Goal: Task Accomplishment & Management: Manage account settings

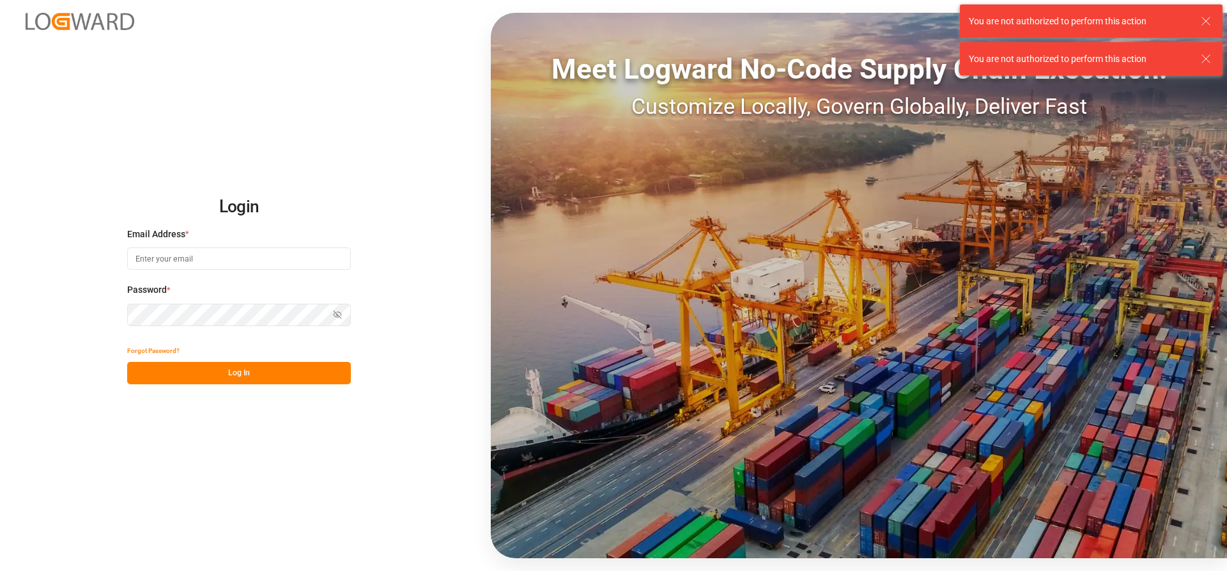
type input "[PERSON_NAME][EMAIL_ADDRESS][DATE][DOMAIN_NAME]"
click at [186, 373] on button "Log In" at bounding box center [239, 373] width 224 height 22
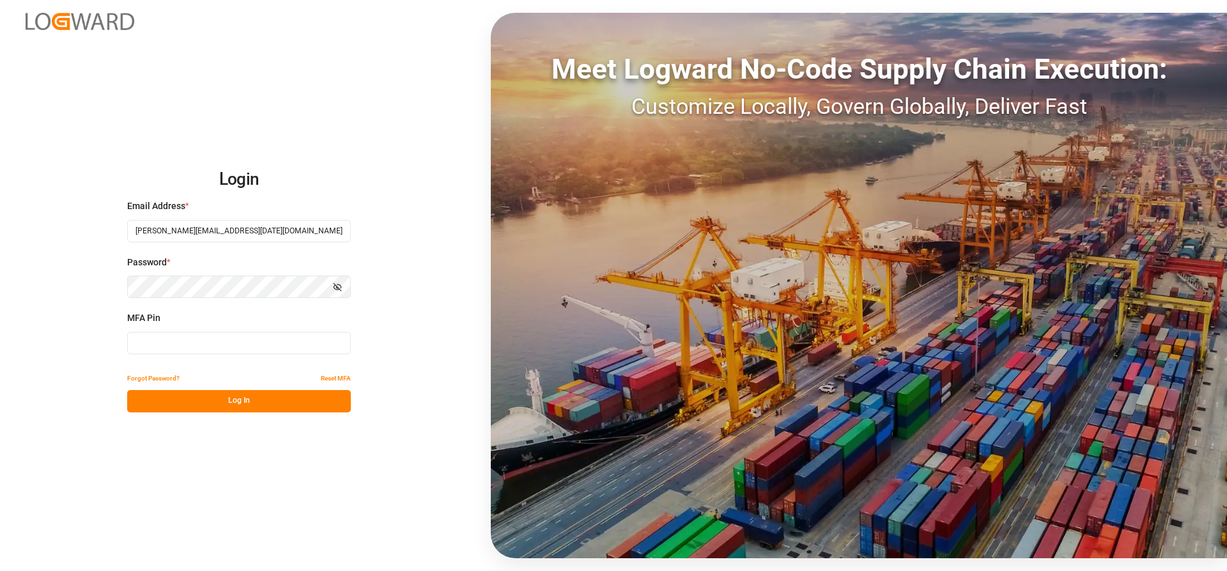
click at [178, 342] on input at bounding box center [239, 343] width 224 height 22
click at [185, 395] on button "Log In" at bounding box center [239, 401] width 224 height 22
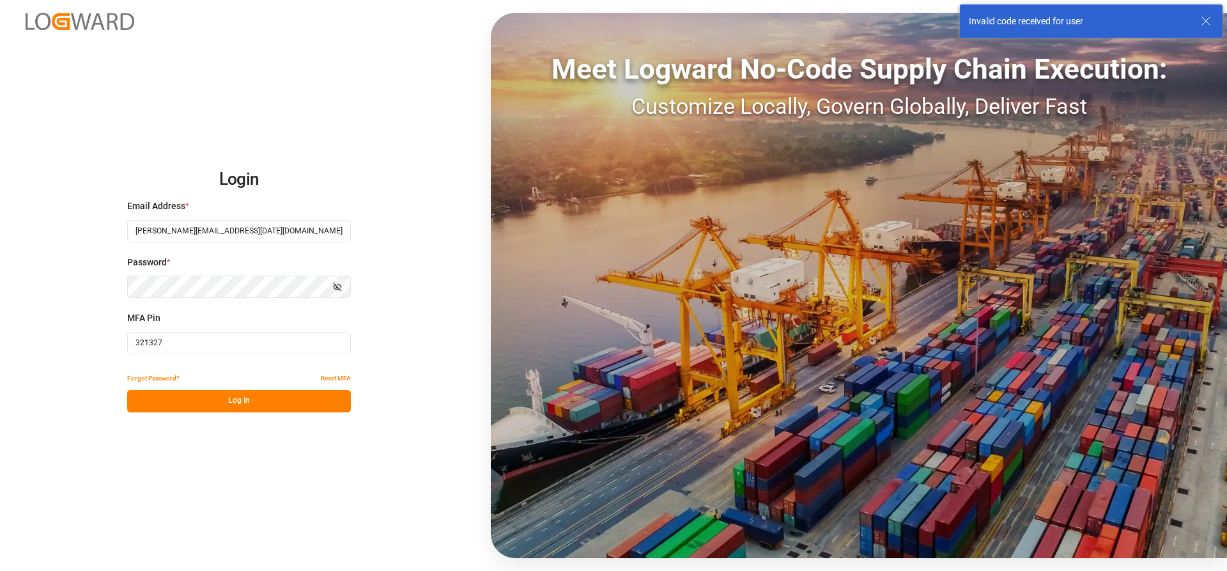
click at [169, 349] on input "321327" at bounding box center [239, 343] width 224 height 22
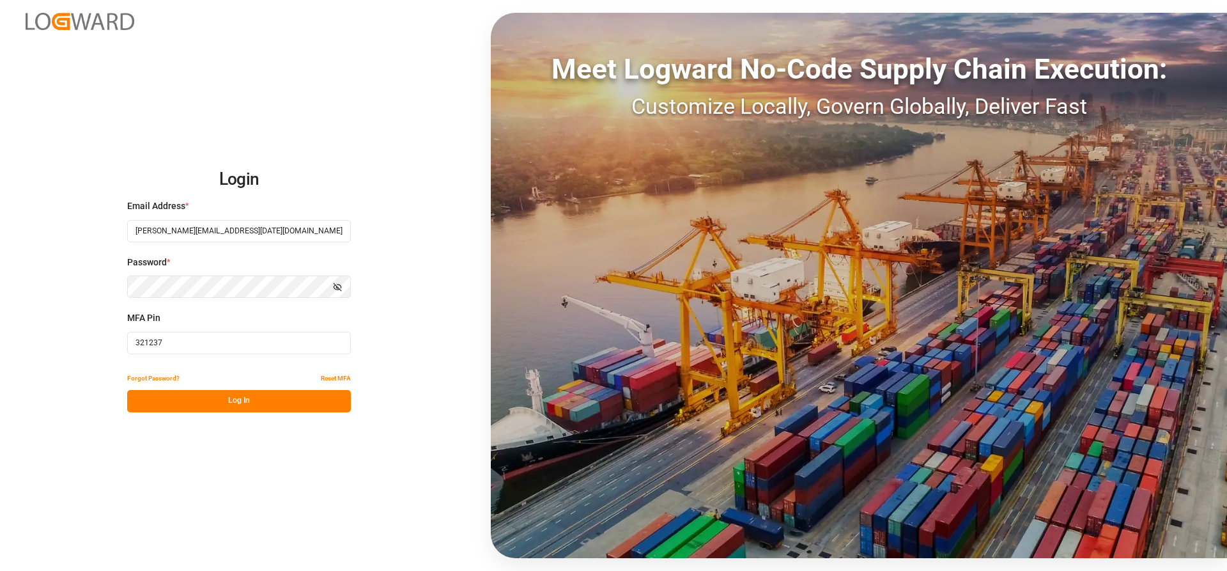
type input "321237"
click at [183, 398] on button "Log In" at bounding box center [239, 401] width 224 height 22
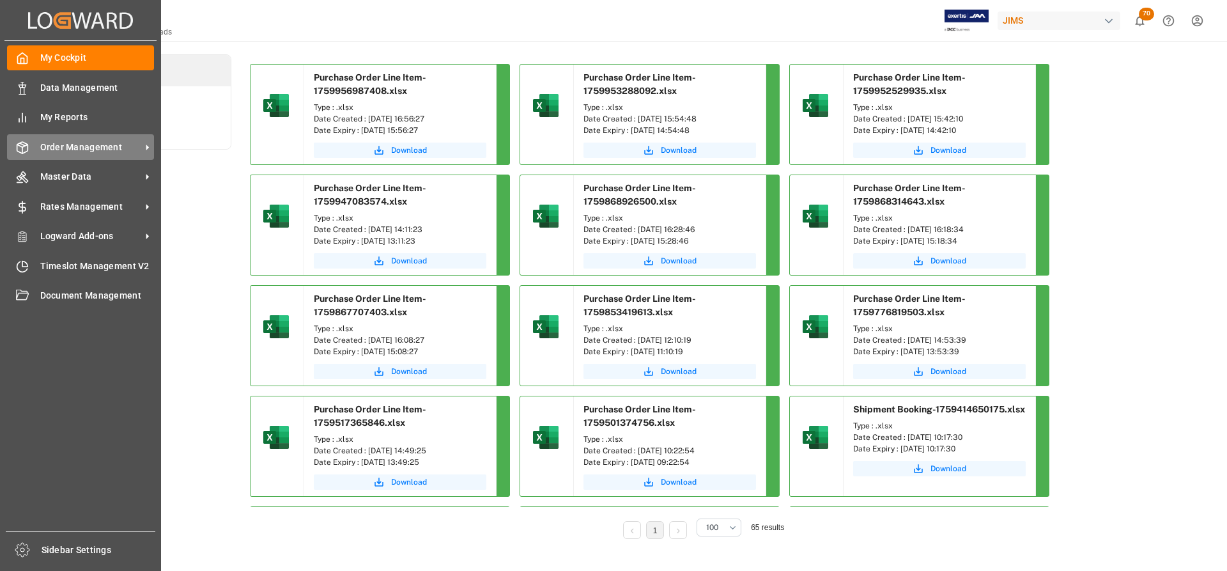
click at [91, 148] on span "Order Management" at bounding box center [90, 147] width 101 height 13
click at [77, 143] on span "Order Management" at bounding box center [90, 147] width 101 height 13
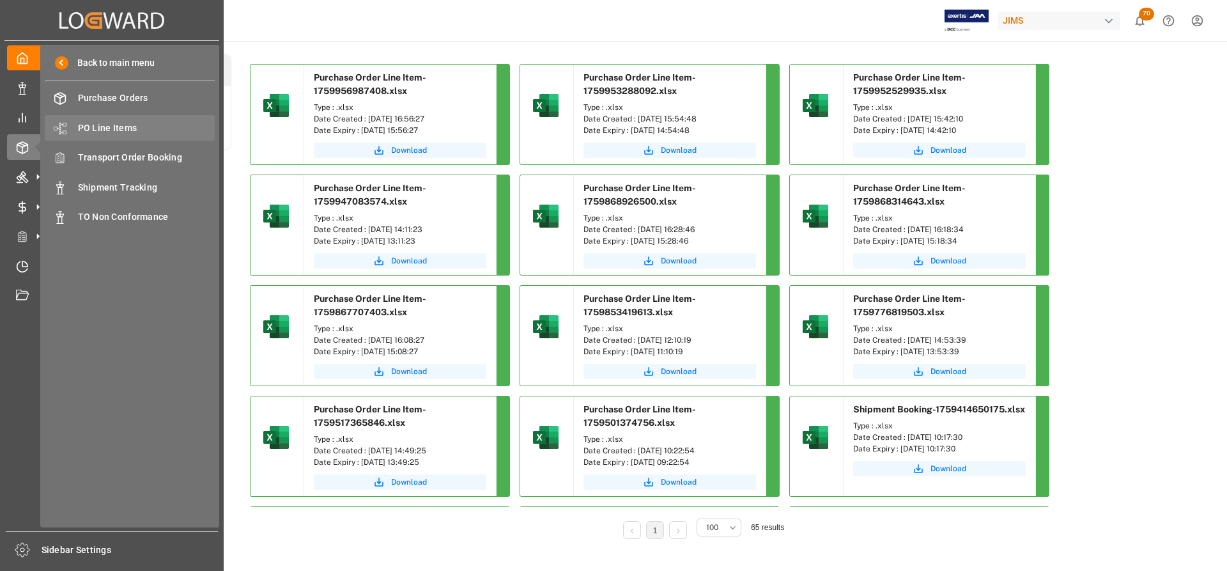
click at [107, 126] on span "PO Line Items" at bounding box center [146, 127] width 137 height 13
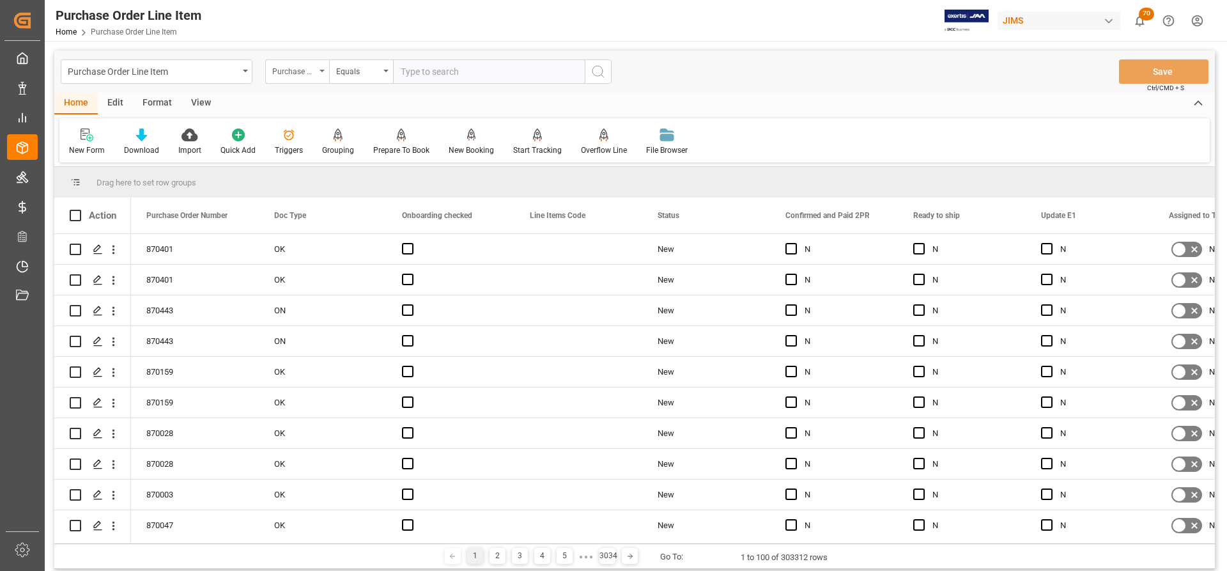
drag, startPoint x: 434, startPoint y: 68, endPoint x: 323, endPoint y: 67, distance: 111.2
click at [323, 67] on div "Purchase Order Number" at bounding box center [297, 71] width 64 height 24
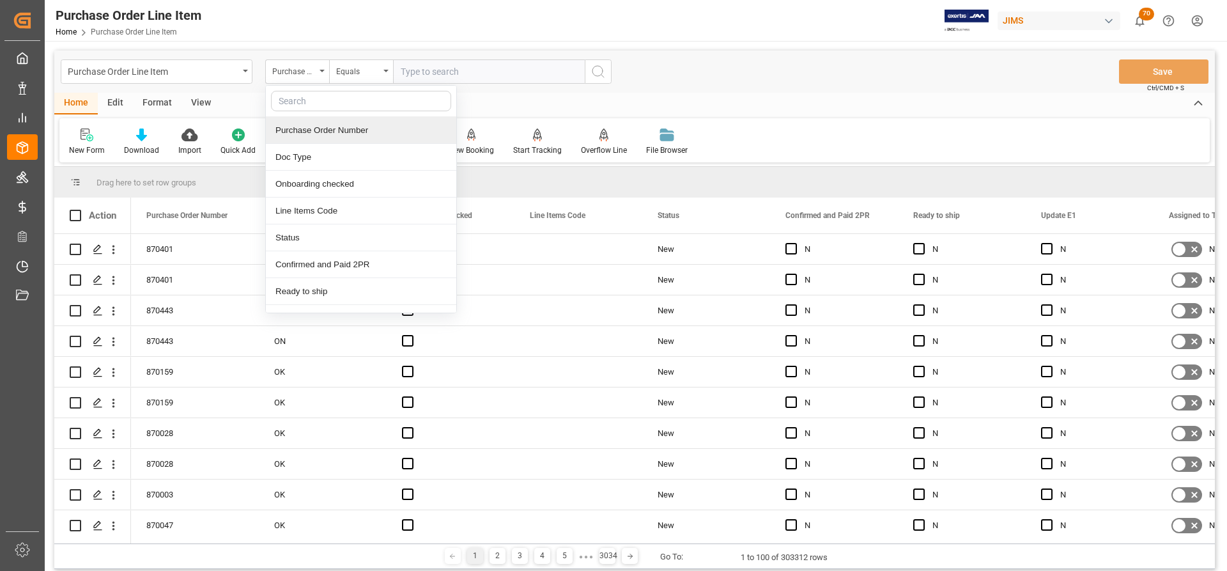
click at [313, 102] on input "text" at bounding box center [361, 101] width 180 height 20
type input "ref"
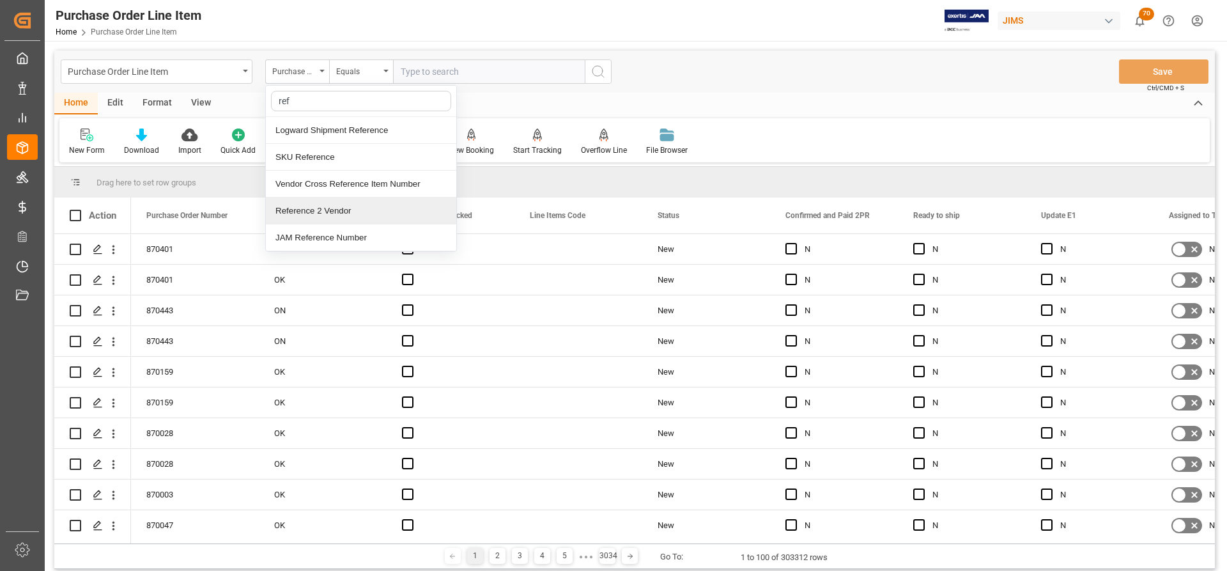
click at [293, 208] on div "Reference 2 Vendor" at bounding box center [361, 210] width 190 height 27
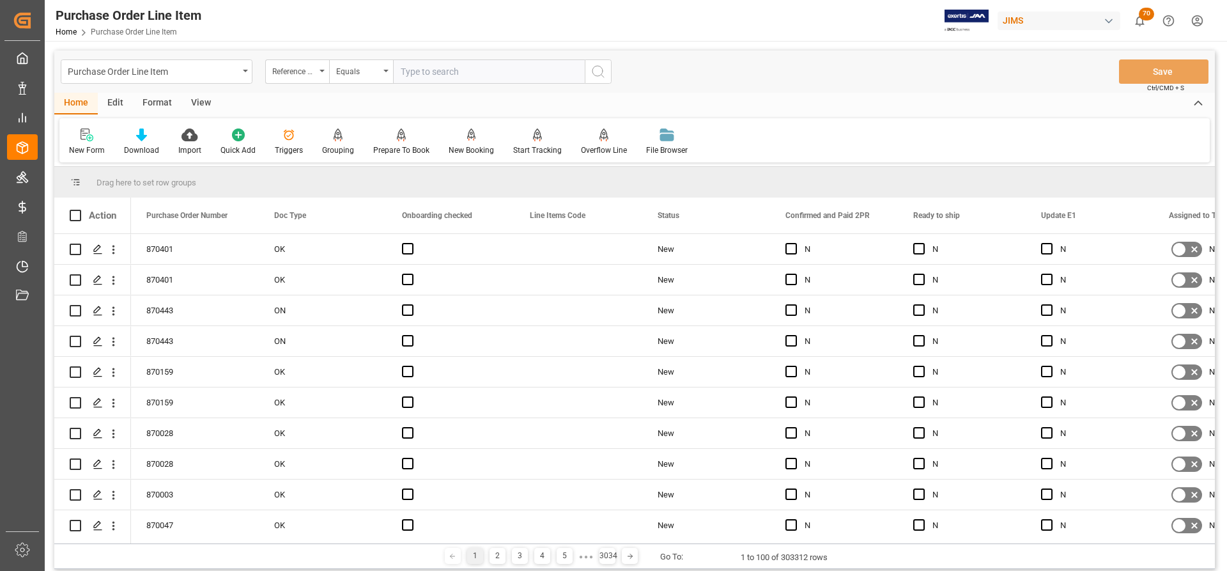
click at [407, 67] on input "text" at bounding box center [489, 71] width 192 height 24
paste input "06-27"
drag, startPoint x: 382, startPoint y: 70, endPoint x: 419, endPoint y: 70, distance: 36.4
click at [417, 70] on div "Reference 2 Vendor Equals 06-27" at bounding box center [438, 71] width 346 height 24
drag, startPoint x: 426, startPoint y: 69, endPoint x: 453, endPoint y: 77, distance: 27.3
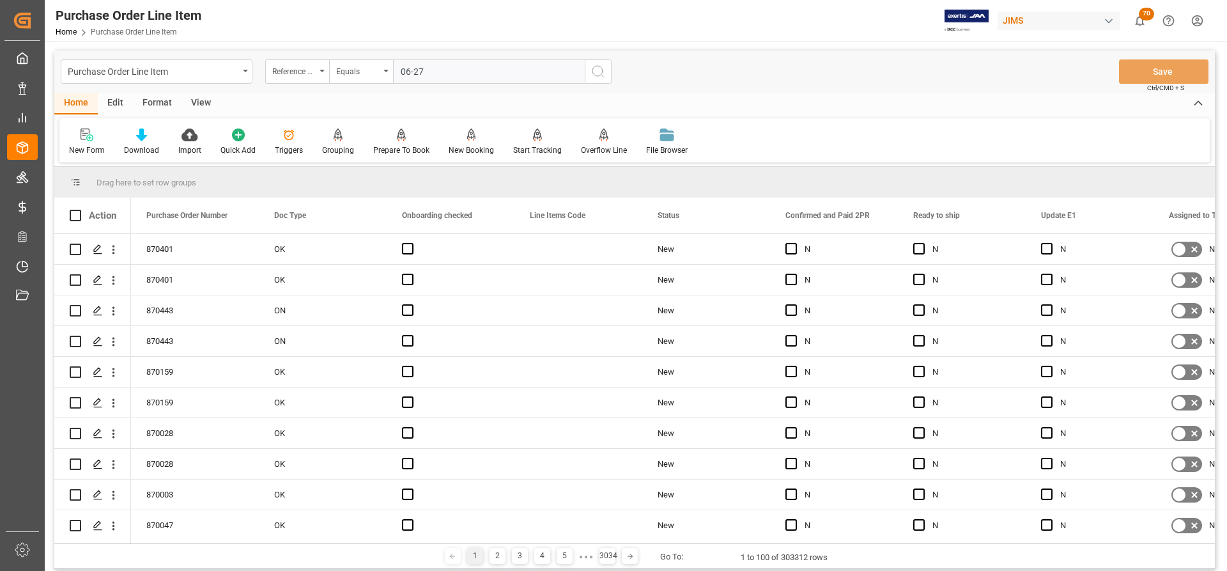
click at [426, 70] on input "06-27" at bounding box center [489, 71] width 192 height 24
drag, startPoint x: 443, startPoint y: 74, endPoint x: 376, endPoint y: 75, distance: 67.1
click at [367, 71] on div "Reference 2 Vendor Equals 06-27" at bounding box center [438, 71] width 346 height 24
paste input "77-11414-US"
type input "77-11414-US"
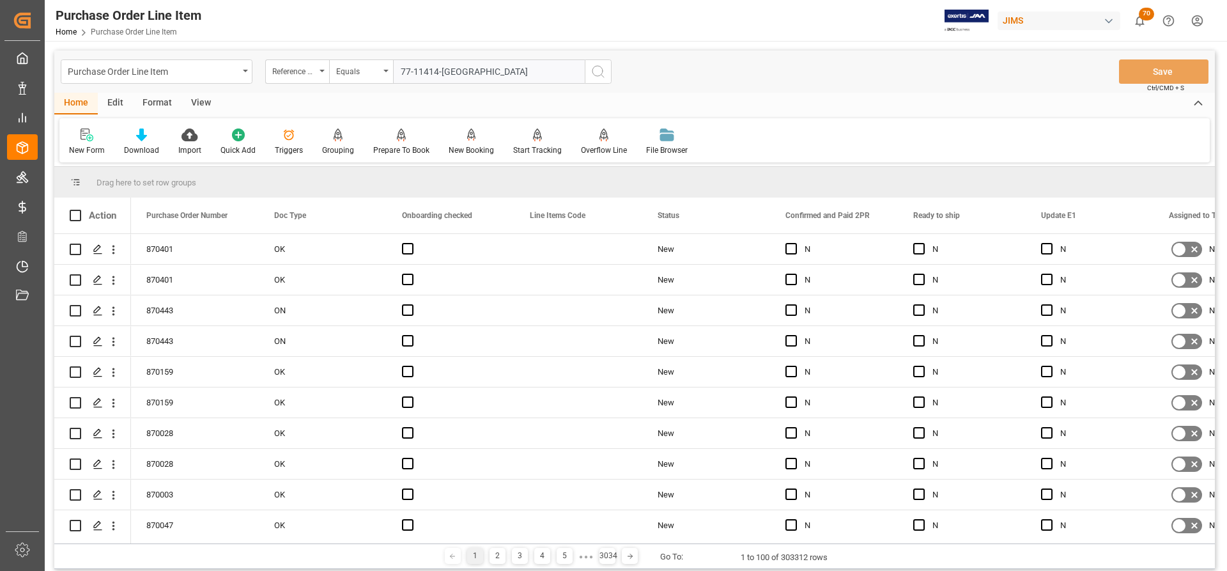
click at [600, 79] on button "search button" at bounding box center [598, 71] width 27 height 24
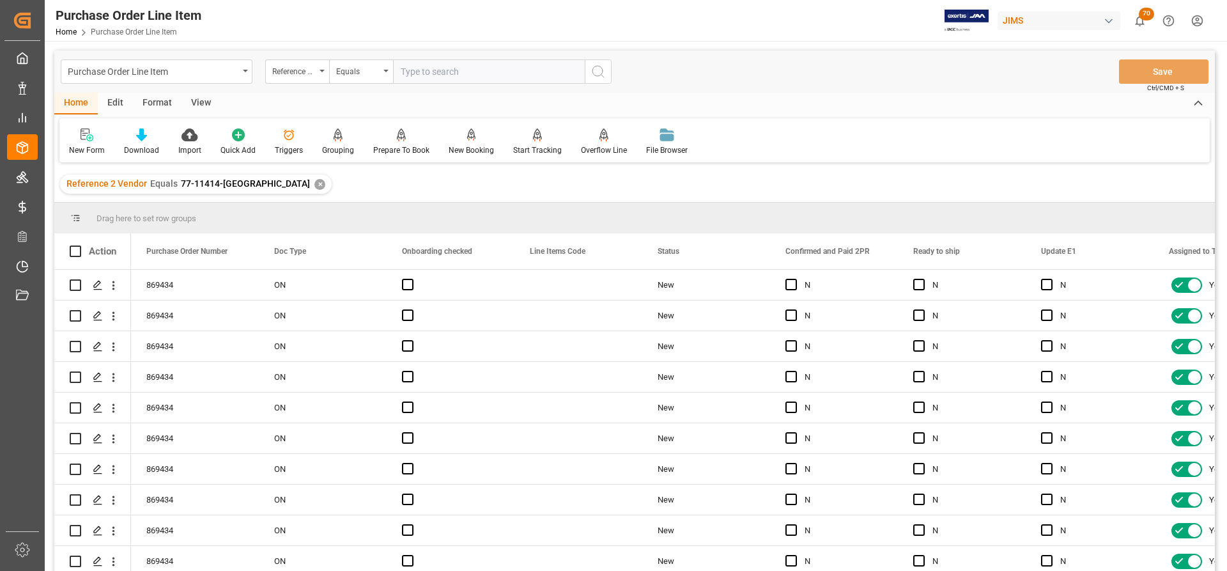
click at [206, 100] on div "View" at bounding box center [201, 104] width 39 height 22
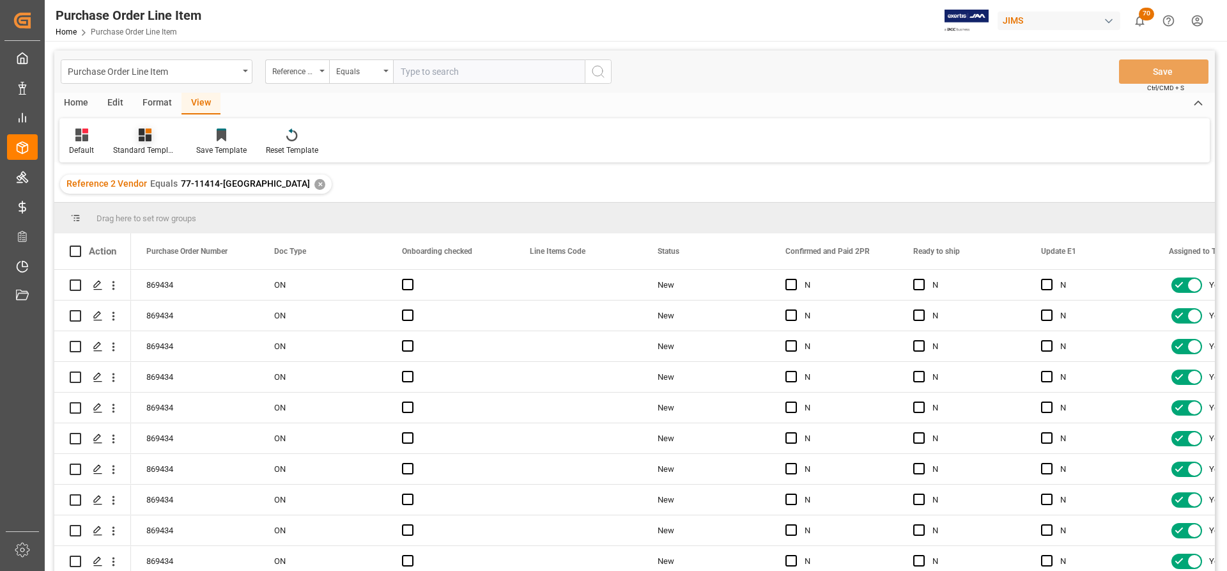
click at [149, 143] on div "Standard Templates" at bounding box center [145, 142] width 83 height 28
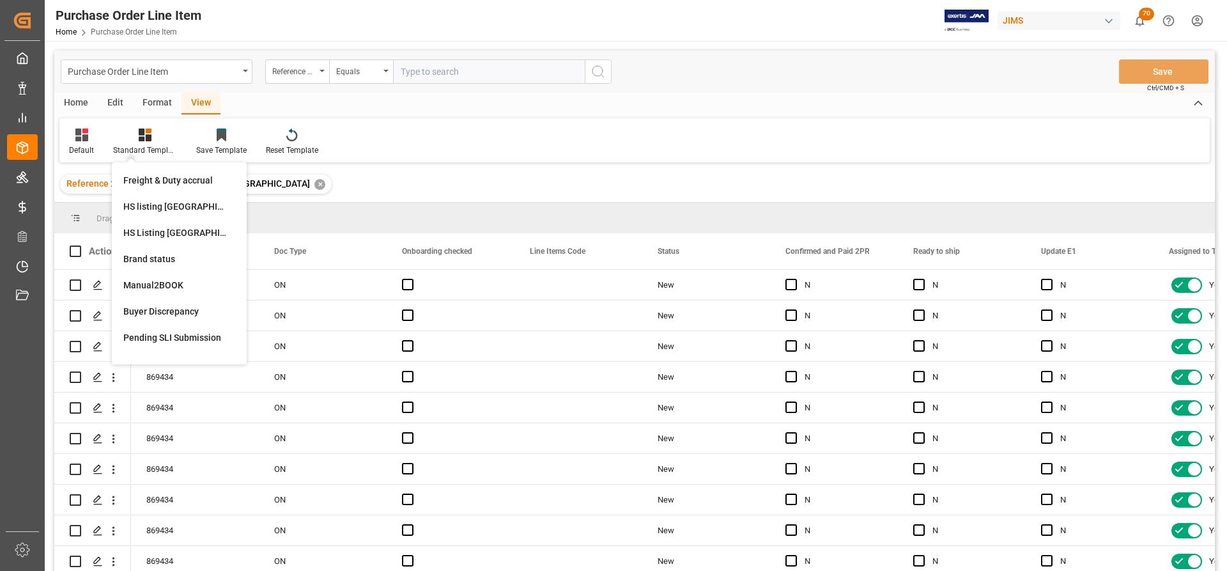
click at [151, 230] on div "HS Listing CANADA" at bounding box center [179, 232] width 112 height 13
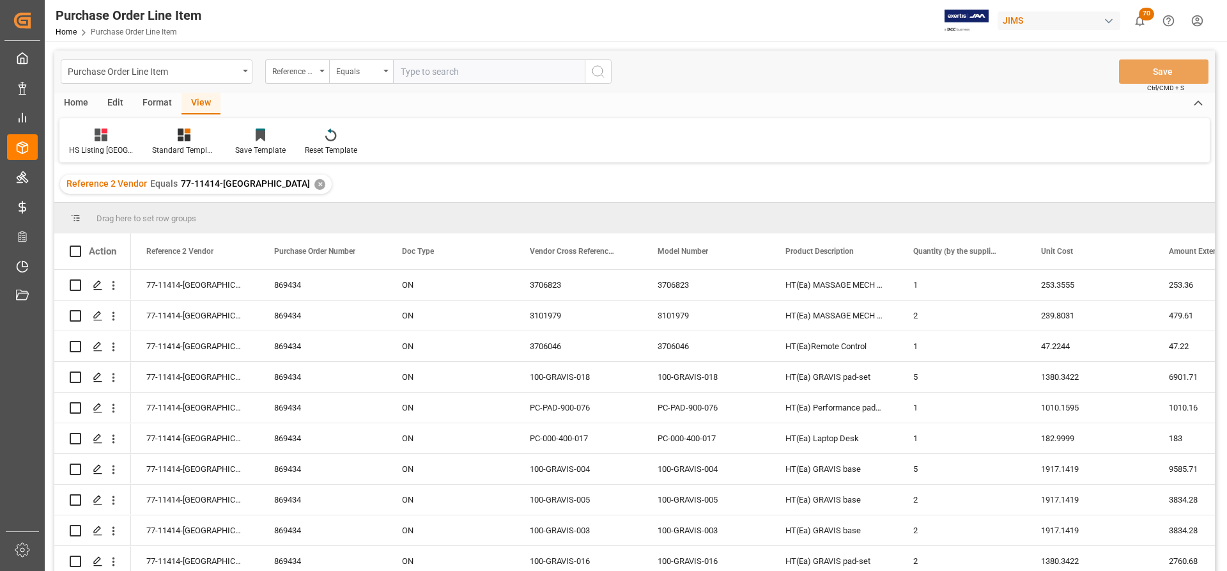
click at [115, 97] on div "Edit" at bounding box center [115, 104] width 35 height 22
click at [70, 101] on div "Home" at bounding box center [75, 104] width 43 height 22
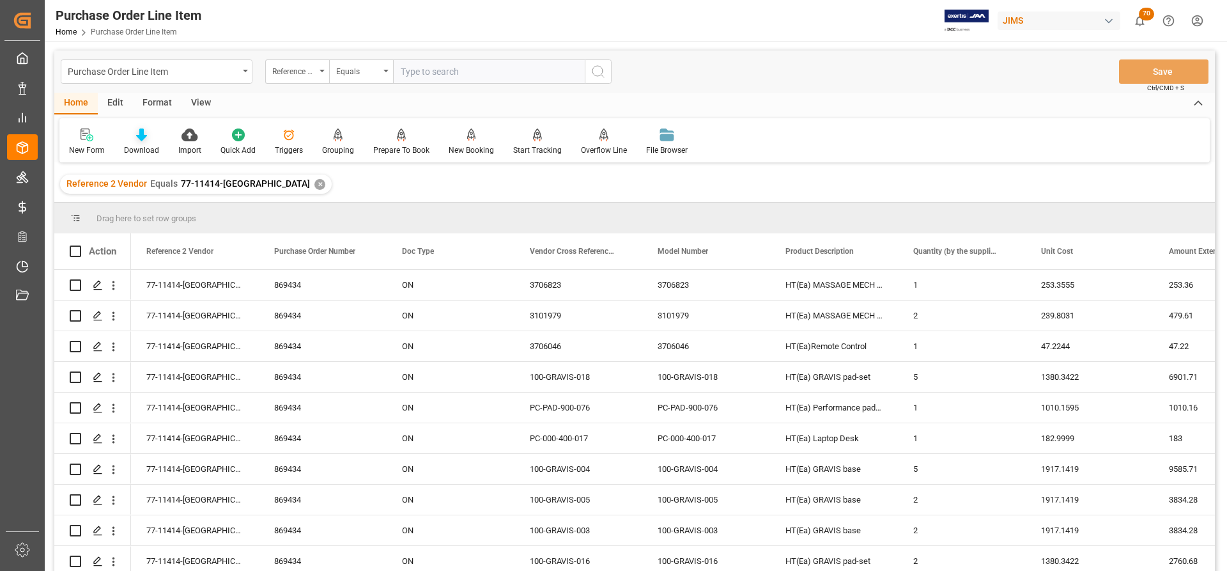
click at [143, 139] on icon at bounding box center [141, 134] width 11 height 13
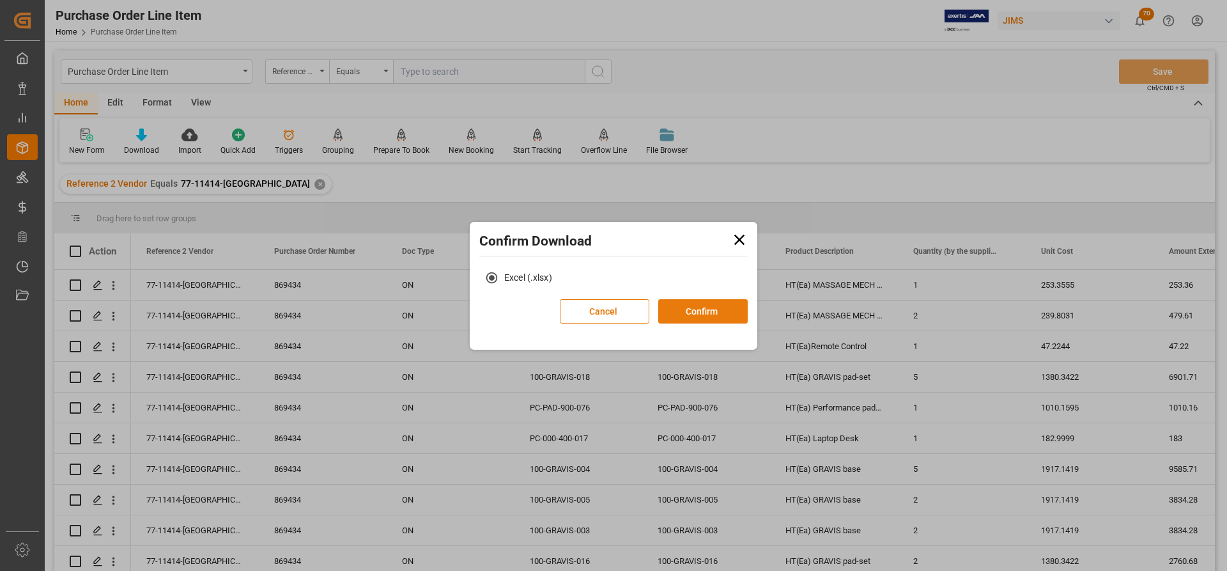
click at [715, 309] on button "Confirm" at bounding box center [702, 311] width 89 height 24
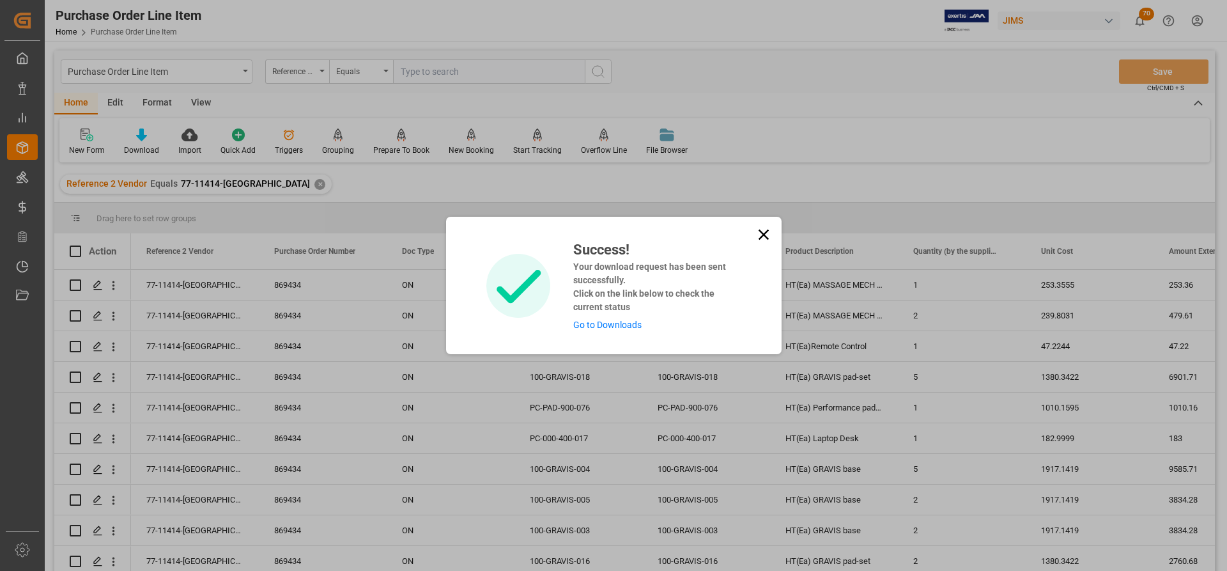
click at [603, 324] on link "Go to Downloads" at bounding box center [607, 325] width 68 height 10
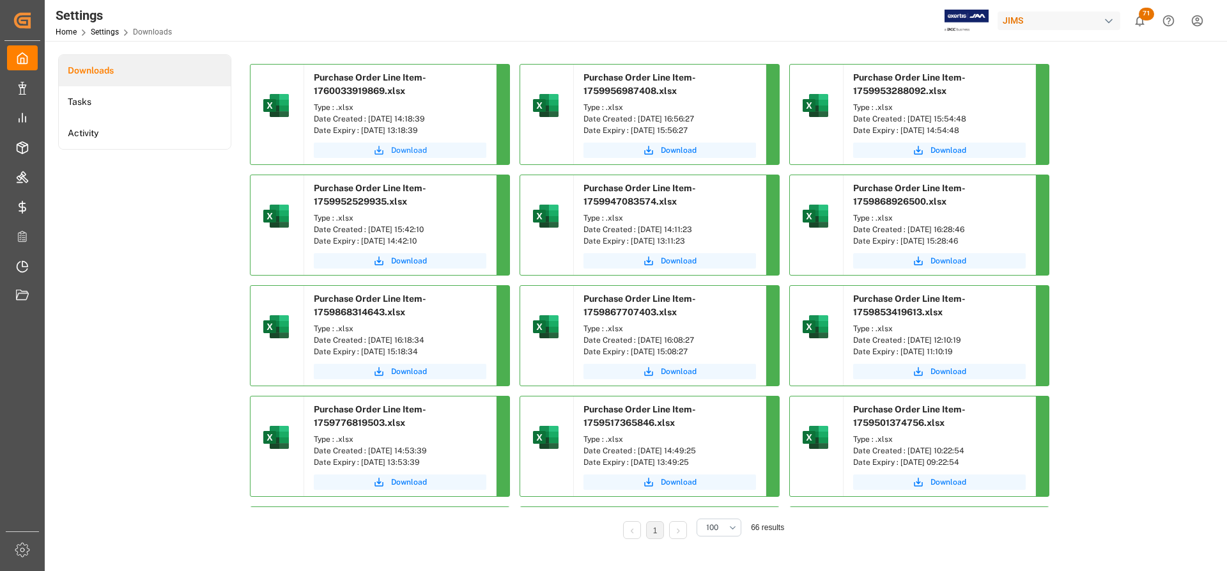
click at [402, 150] on span "Download" at bounding box center [409, 150] width 36 height 12
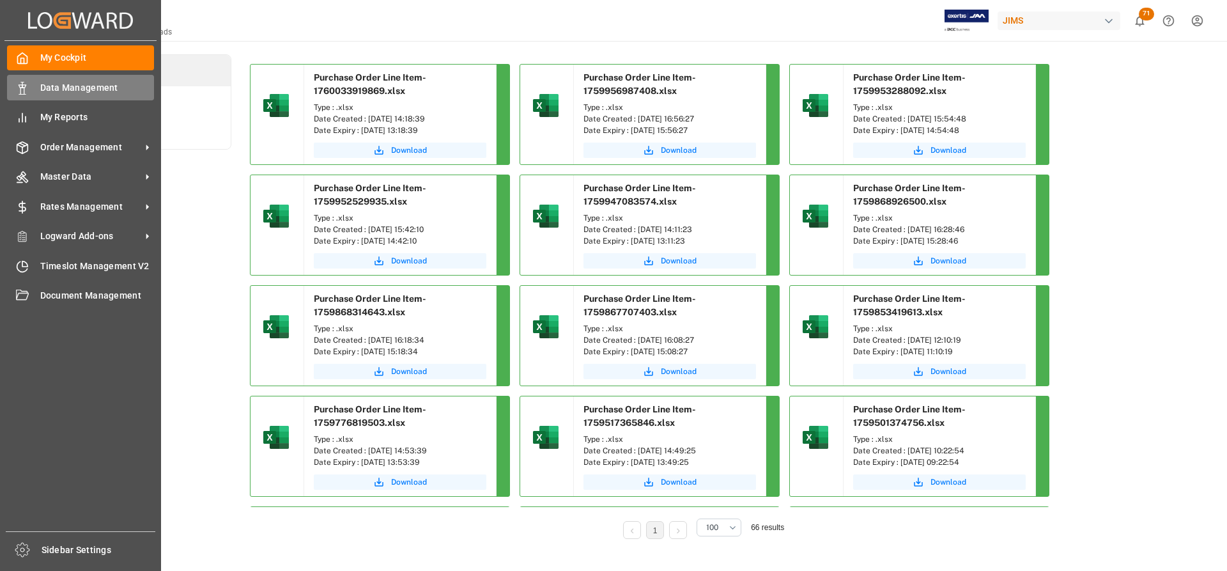
click at [72, 88] on span "Data Management" at bounding box center [97, 87] width 114 height 13
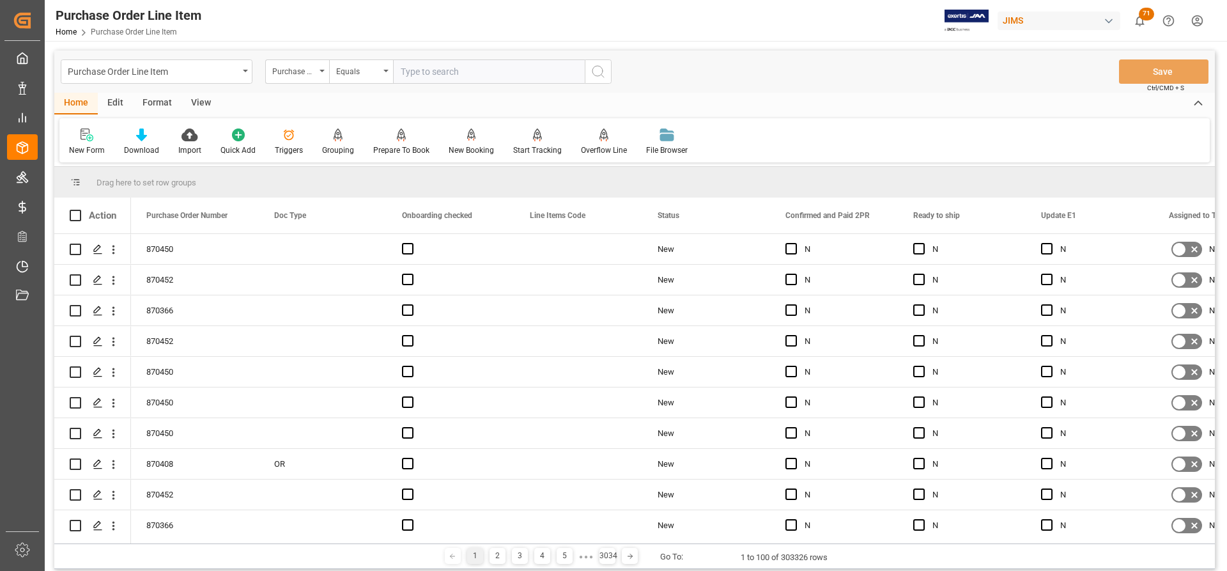
click at [415, 72] on input "text" at bounding box center [489, 71] width 192 height 24
drag, startPoint x: 358, startPoint y: 86, endPoint x: 330, endPoint y: 82, distance: 27.7
click at [342, 91] on div "Purchase Order Line Item Purchase Order Number Equals Save Ctrl/CMD + S" at bounding box center [634, 71] width 1161 height 42
click at [325, 70] on div "Purchase Order Number" at bounding box center [297, 71] width 64 height 24
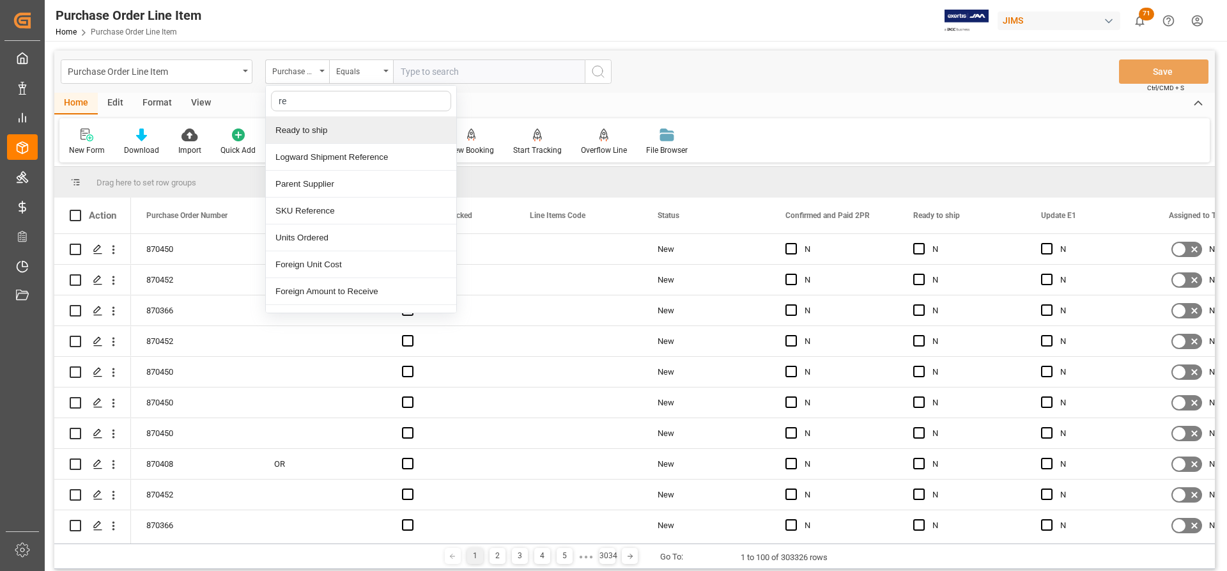
type input "ref"
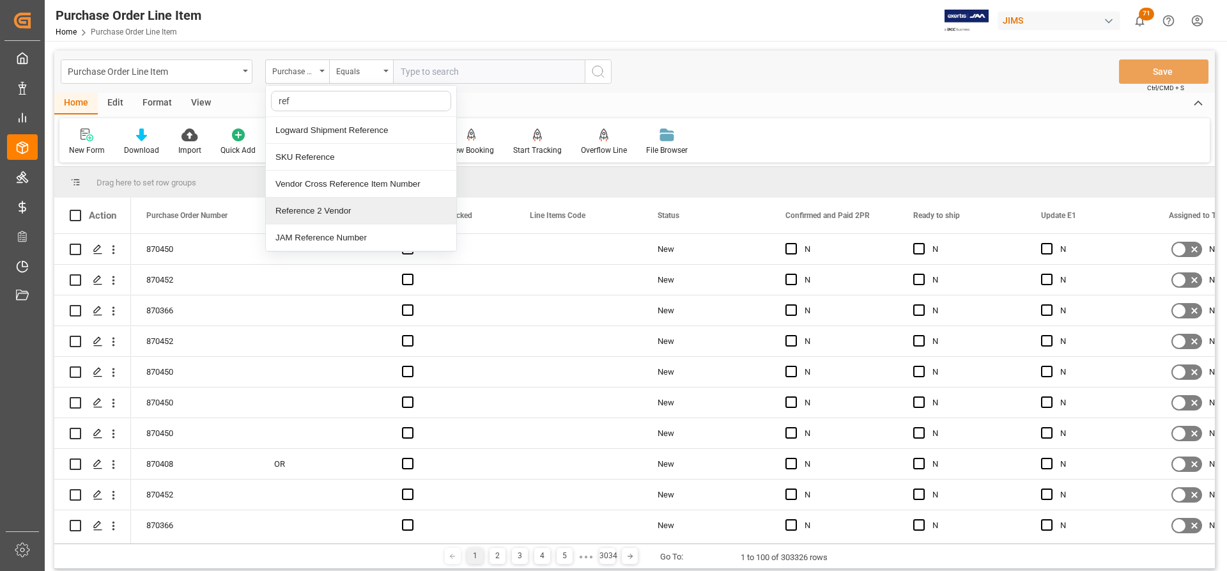
drag, startPoint x: 315, startPoint y: 218, endPoint x: 321, endPoint y: 205, distance: 14.9
click at [315, 217] on div "Reference 2 Vendor" at bounding box center [361, 210] width 190 height 27
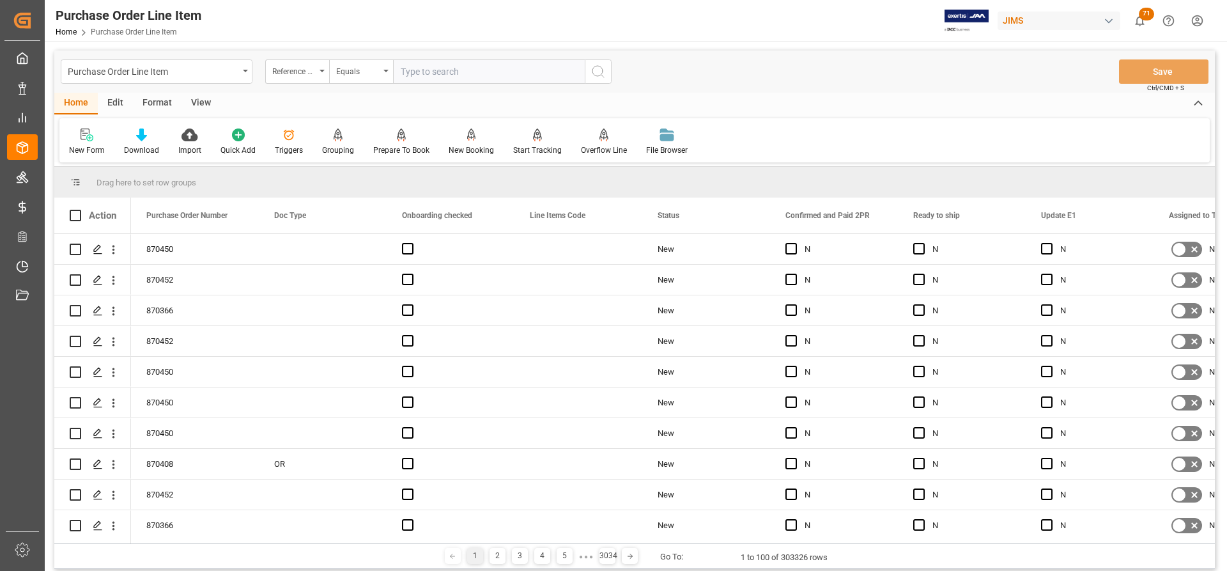
click at [401, 74] on input "text" at bounding box center [489, 71] width 192 height 24
paste input "77-11414-US"
type input "77-11414-US"
click at [603, 79] on button "search button" at bounding box center [598, 71] width 27 height 24
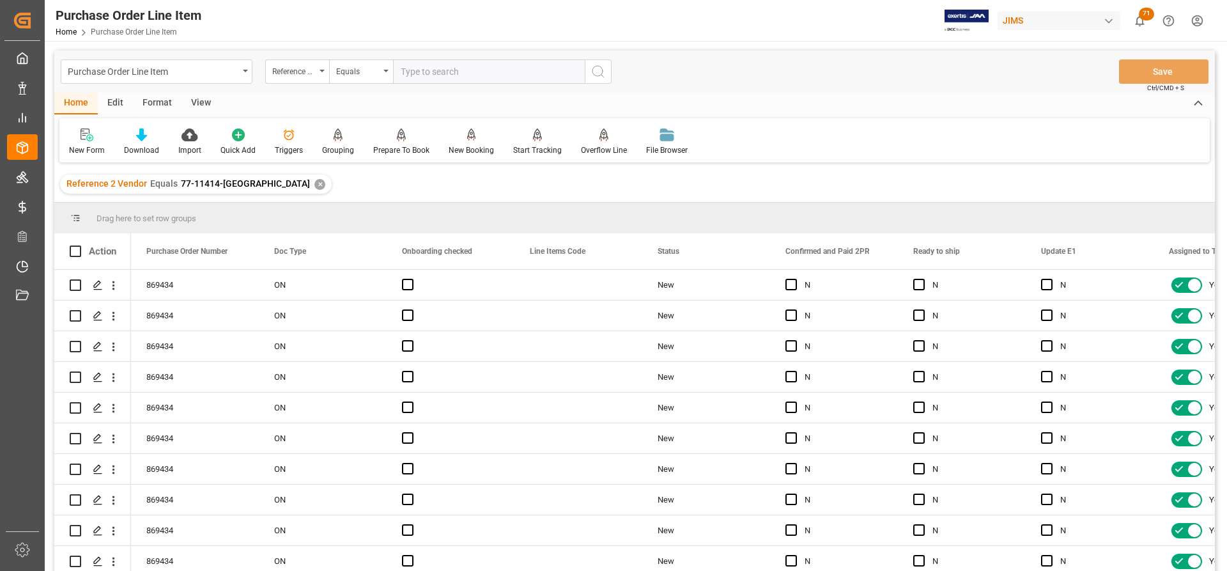
click at [197, 113] on div "View" at bounding box center [201, 104] width 39 height 22
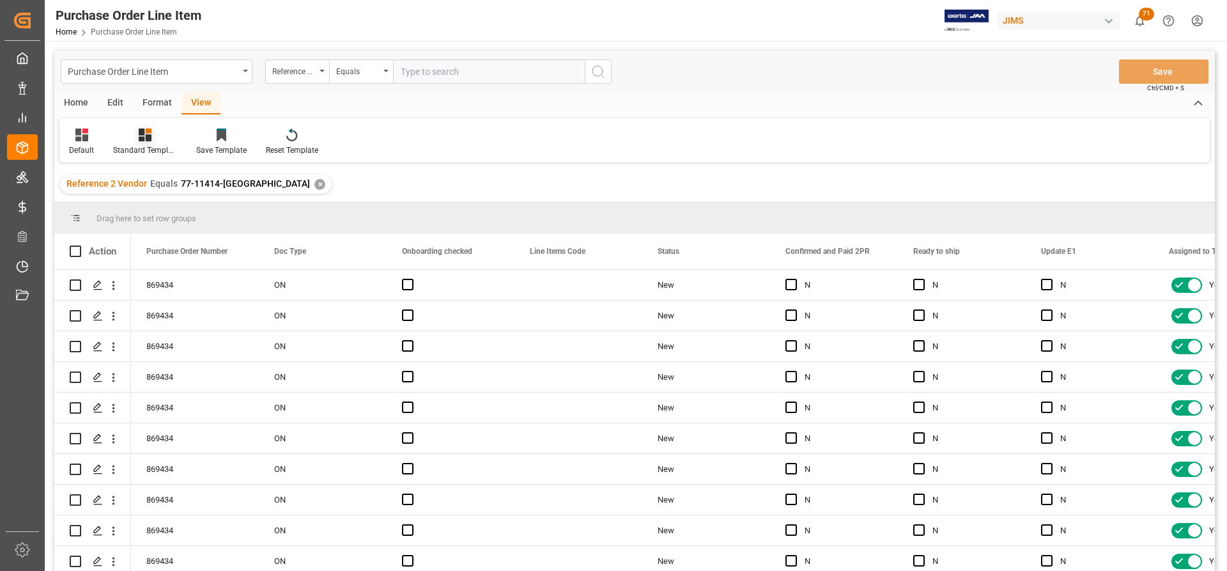
click at [130, 143] on div "Standard Templates" at bounding box center [145, 142] width 83 height 28
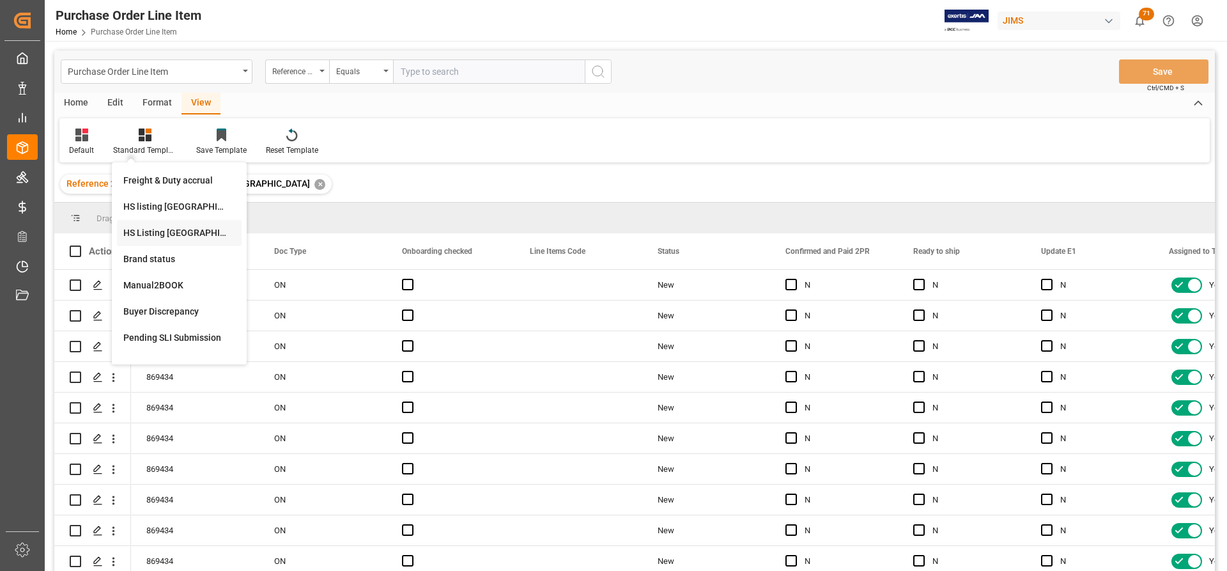
click at [151, 231] on div "HS Listing CANADA" at bounding box center [179, 232] width 112 height 13
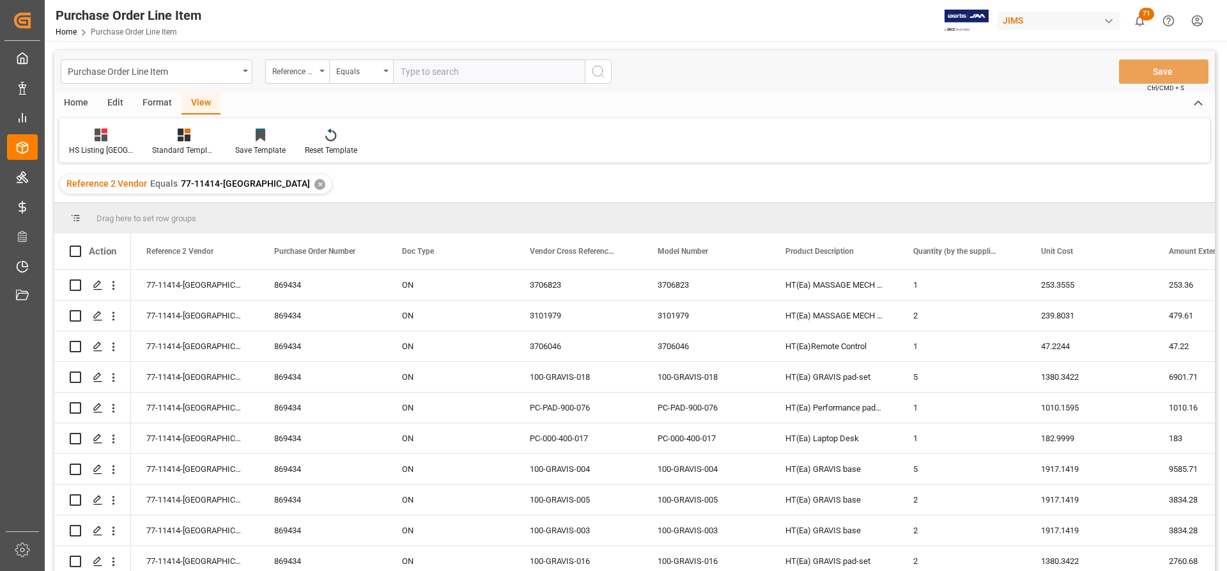
click at [67, 100] on div "Home" at bounding box center [75, 104] width 43 height 22
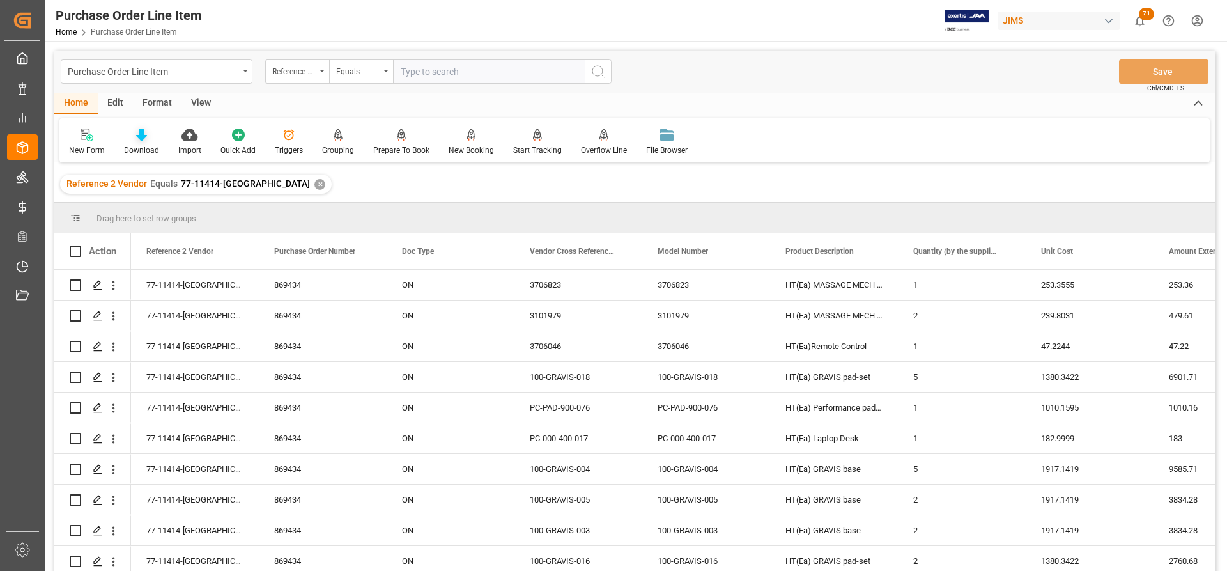
click at [132, 147] on div "Download" at bounding box center [141, 150] width 35 height 12
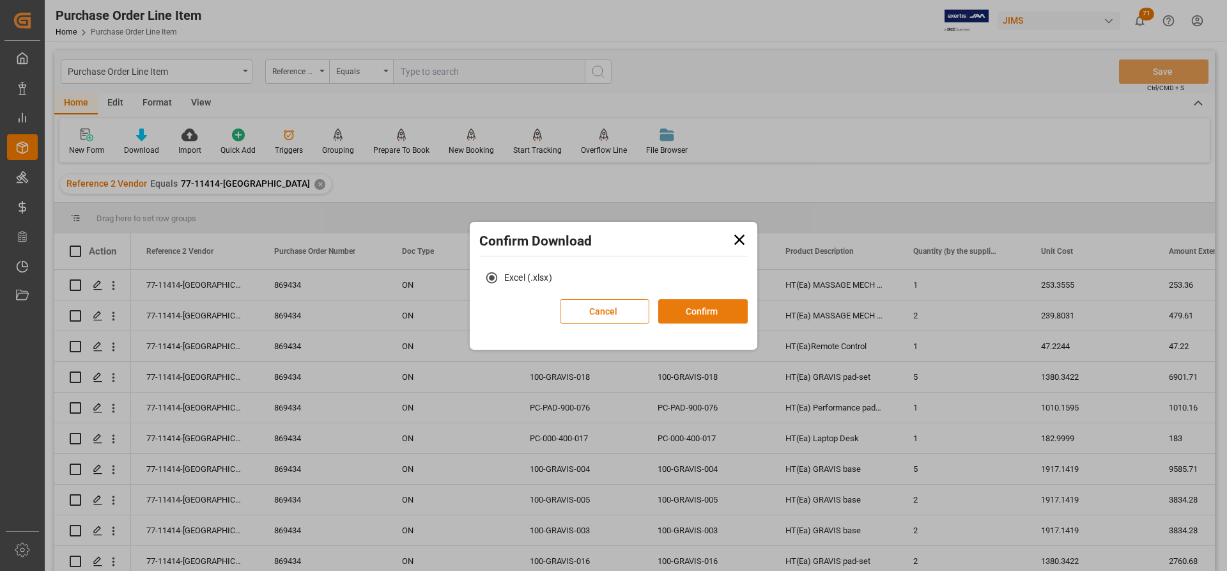
click at [684, 311] on button "Confirm" at bounding box center [702, 311] width 89 height 24
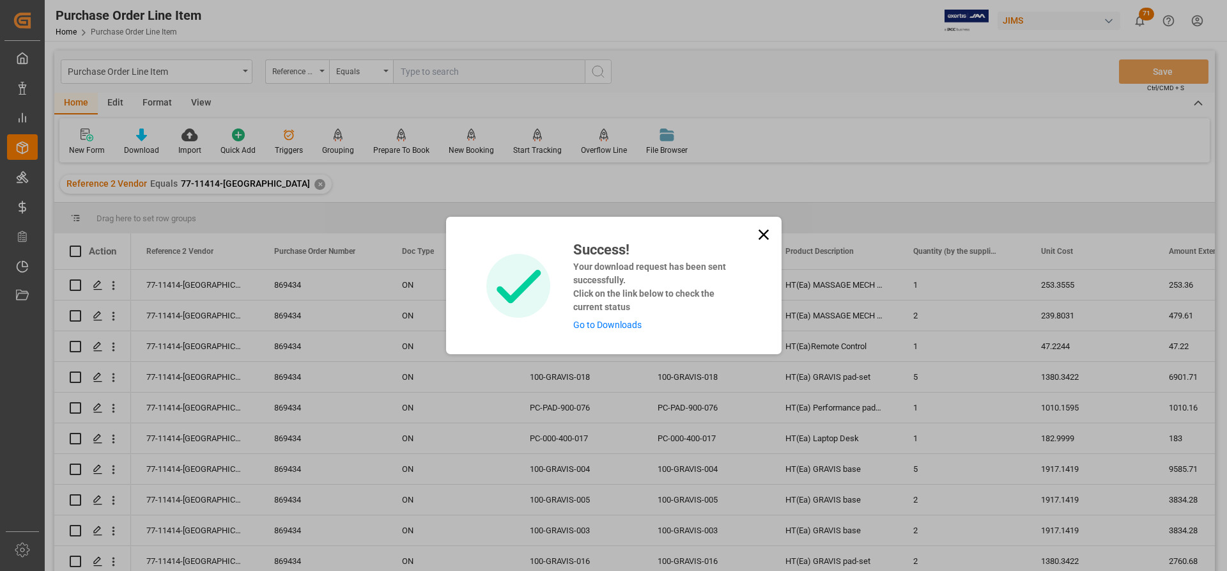
click at [616, 317] on div "Success! Your download request has been sent successfully. Click on the link be…" at bounding box center [652, 285] width 177 height 93
click at [612, 326] on link "Go to Downloads" at bounding box center [607, 325] width 68 height 10
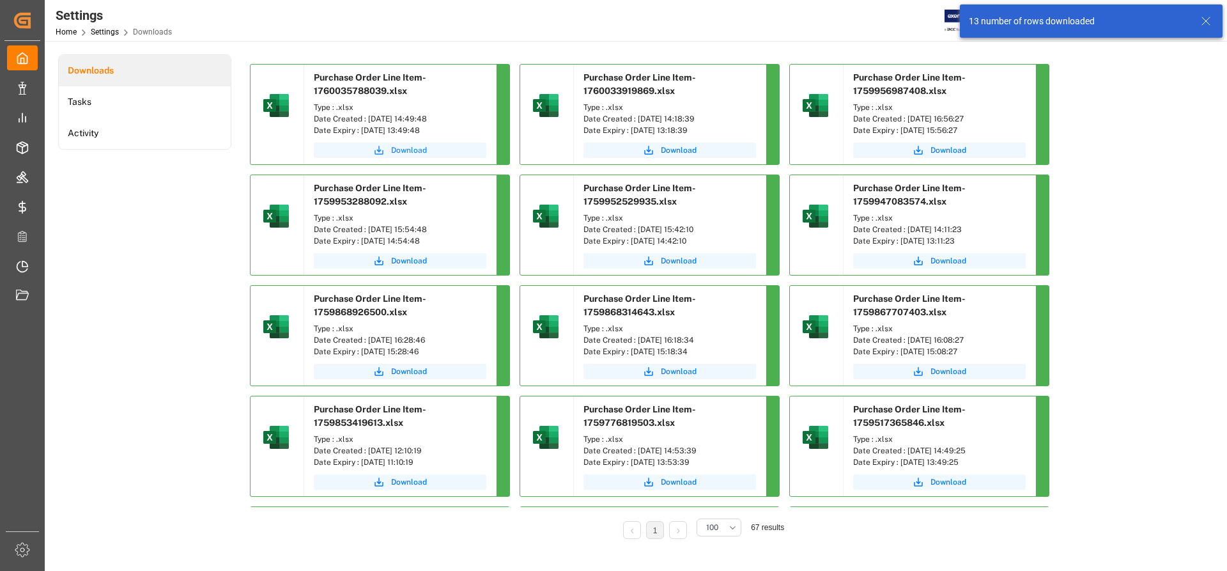
click at [399, 148] on span "Download" at bounding box center [409, 150] width 36 height 12
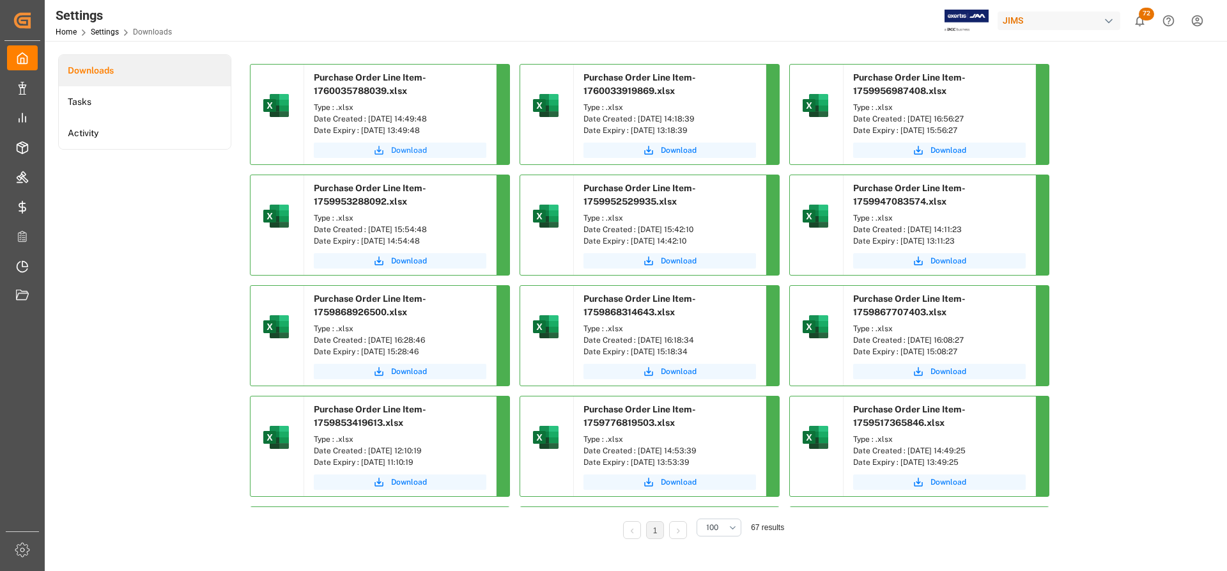
click at [417, 146] on span "Download" at bounding box center [409, 150] width 36 height 12
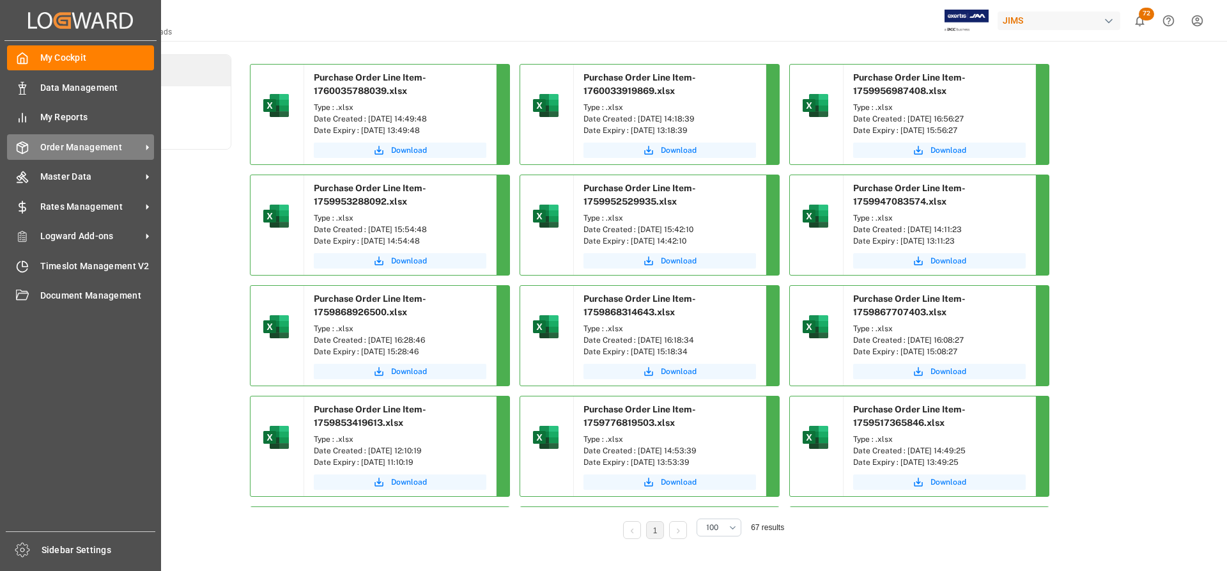
click at [100, 143] on span "Order Management" at bounding box center [90, 147] width 101 height 13
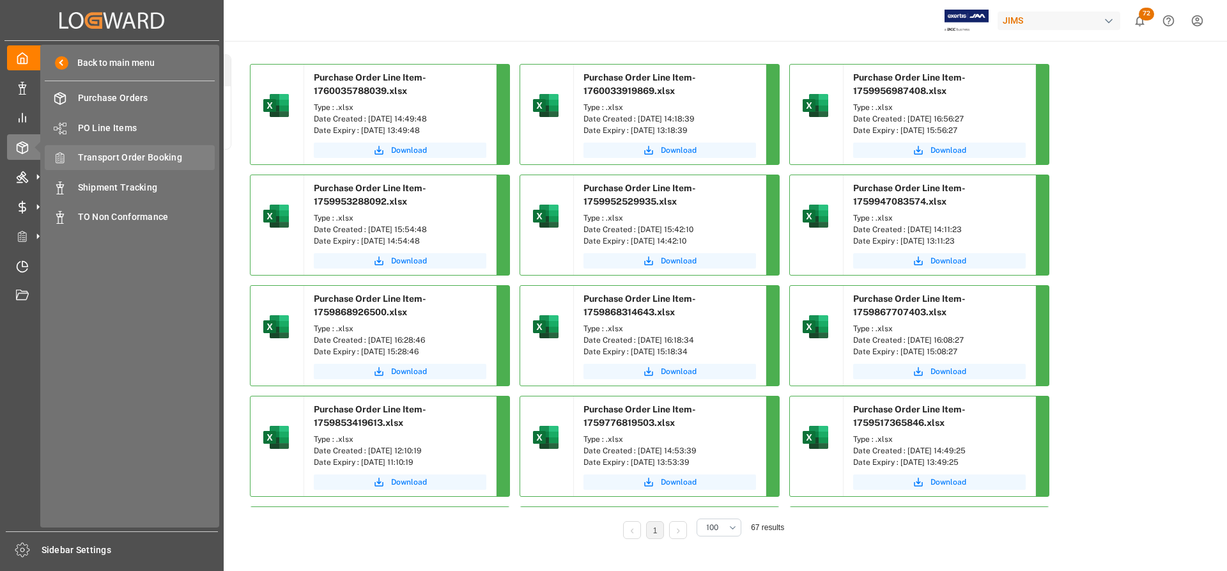
click at [128, 153] on span "Transport Order Booking" at bounding box center [146, 157] width 137 height 13
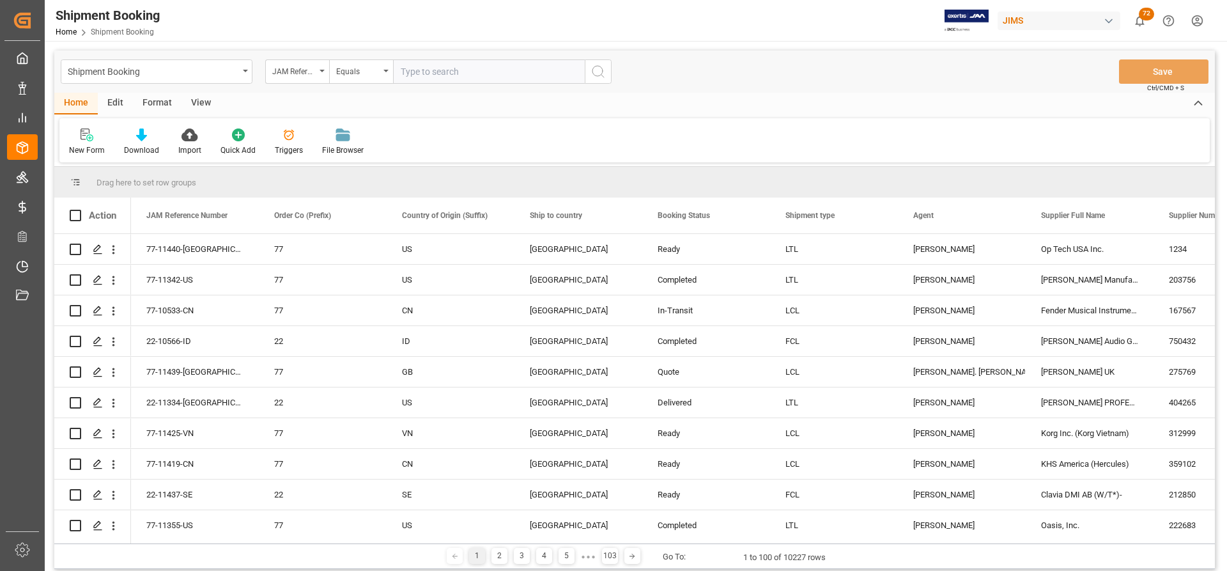
click at [417, 69] on input "text" at bounding box center [489, 71] width 192 height 24
drag, startPoint x: 465, startPoint y: 76, endPoint x: 376, endPoint y: 66, distance: 89.4
click at [376, 66] on div "JAM Reference Number Equals 23,409.06" at bounding box center [438, 71] width 346 height 24
paste input "77-11414-US"
type input "77-11414-US"
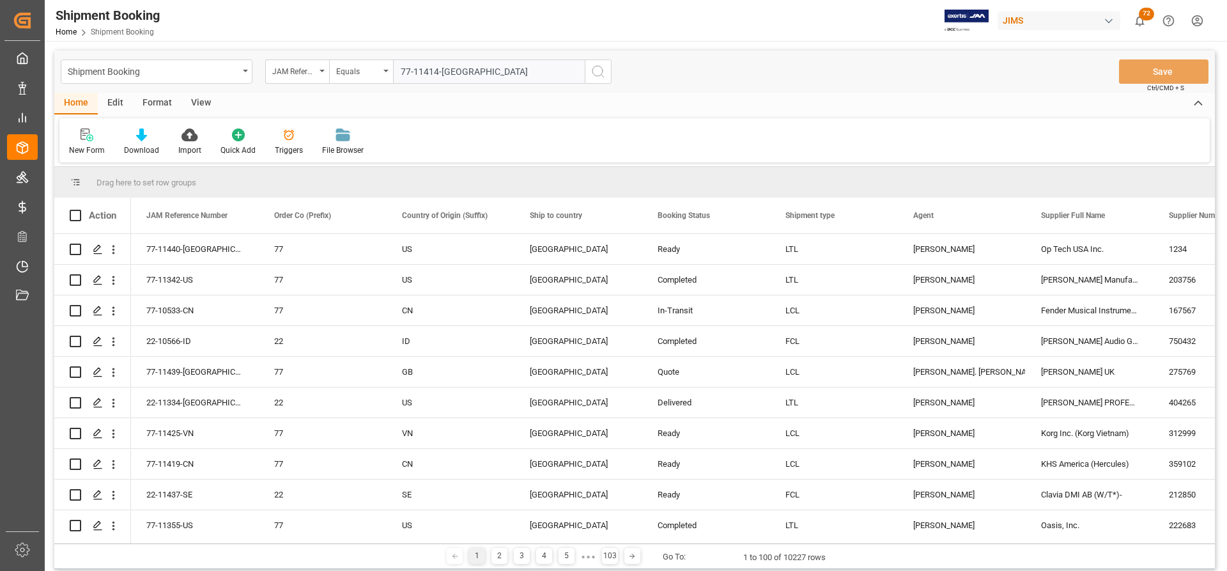
click at [602, 70] on icon "search button" at bounding box center [598, 71] width 15 height 15
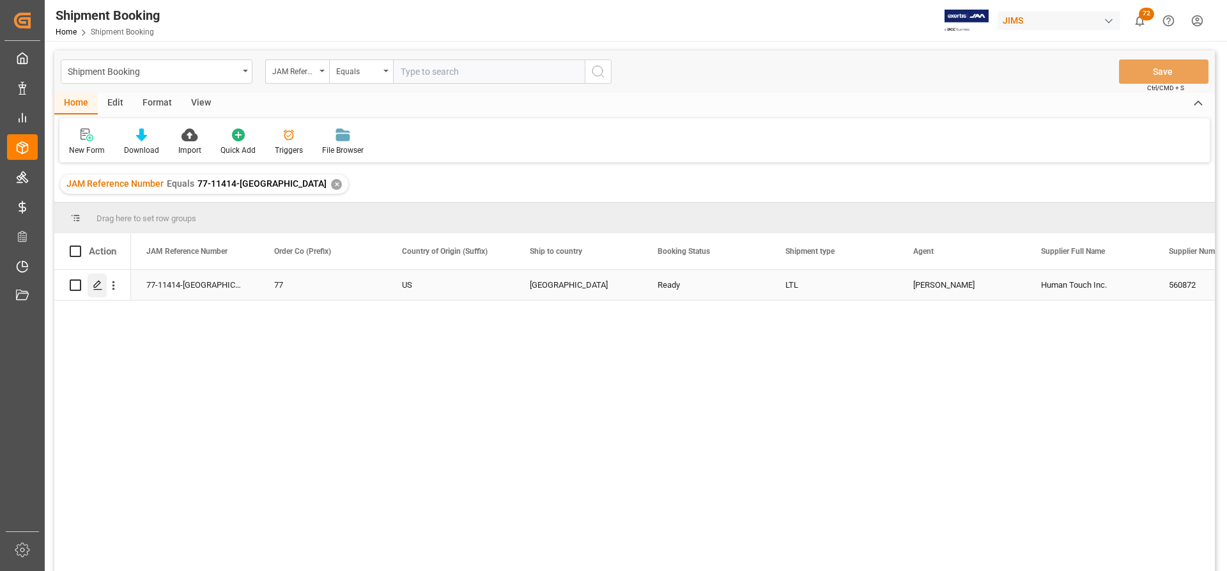
click at [99, 288] on icon "Press SPACE to select this row." at bounding box center [98, 285] width 10 height 10
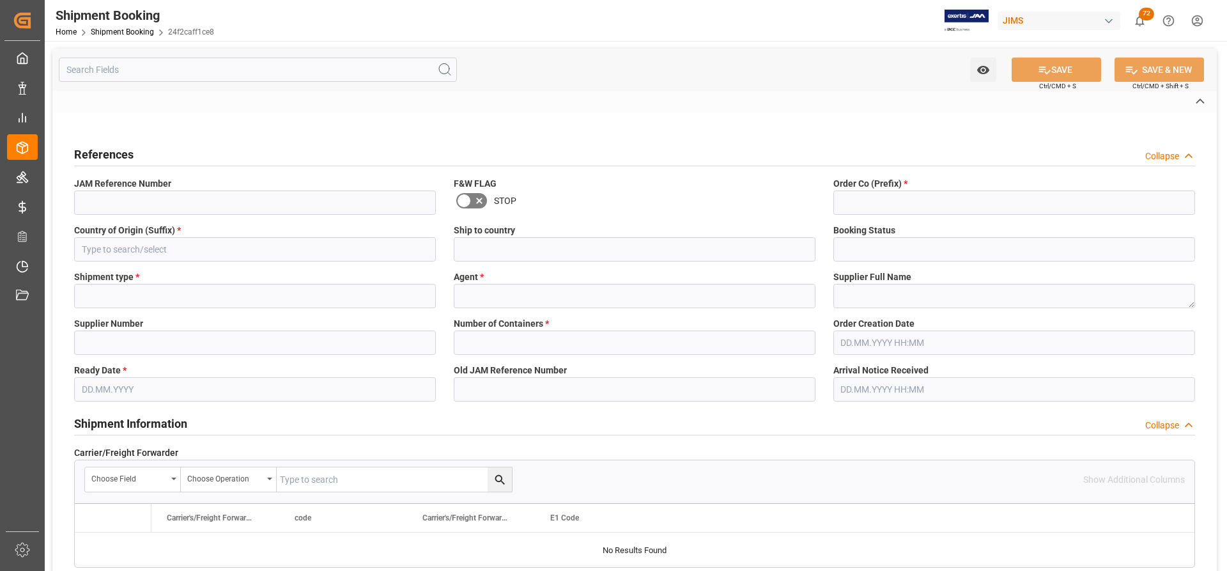
type input "77-11414-US"
type input "77"
type input "US"
type input "Canada"
type input "Ready"
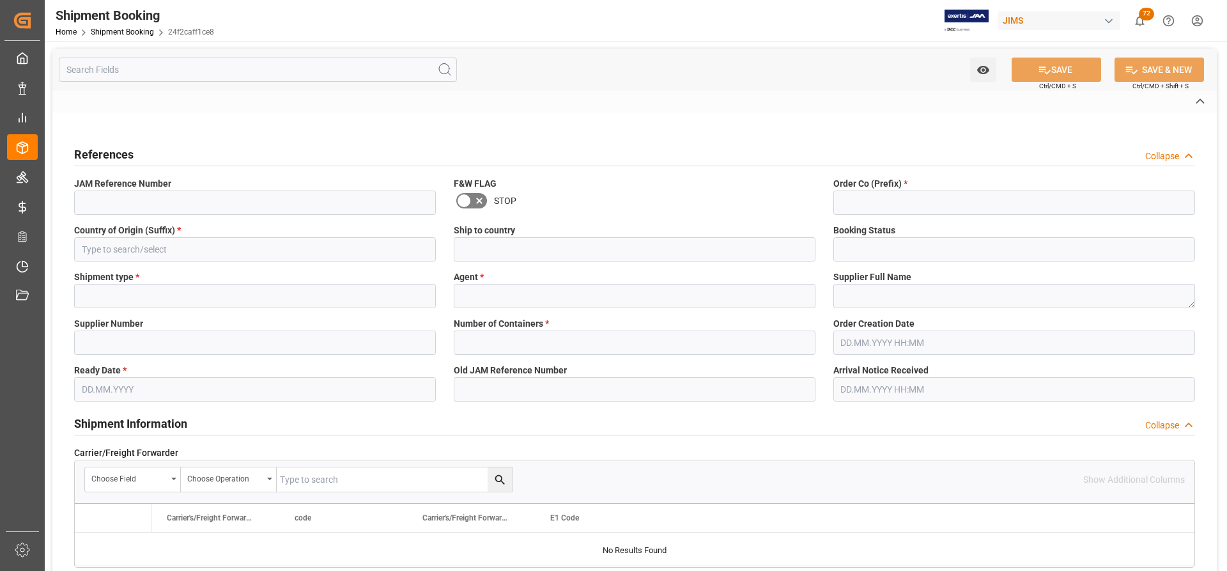
type input "LTL"
type input "Catherine Danielson"
type textarea "Human Touch Inc."
type input "560872"
type input "EXW Long Beach CA US"
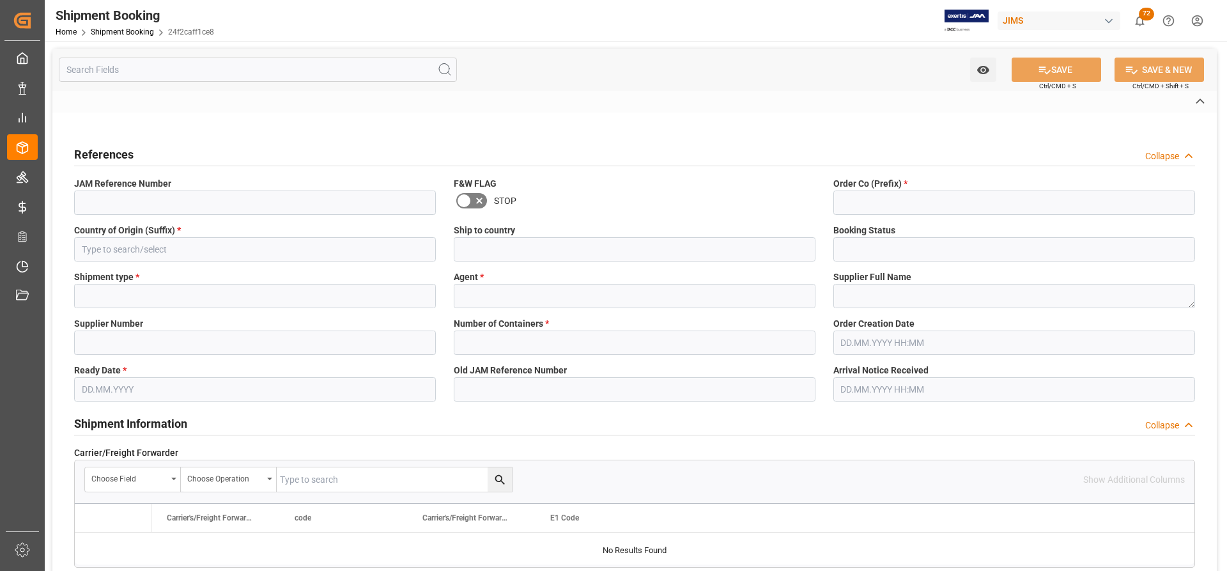
type input "US"
type input "M"
type input "US-zone 4"
type input "C1415065"
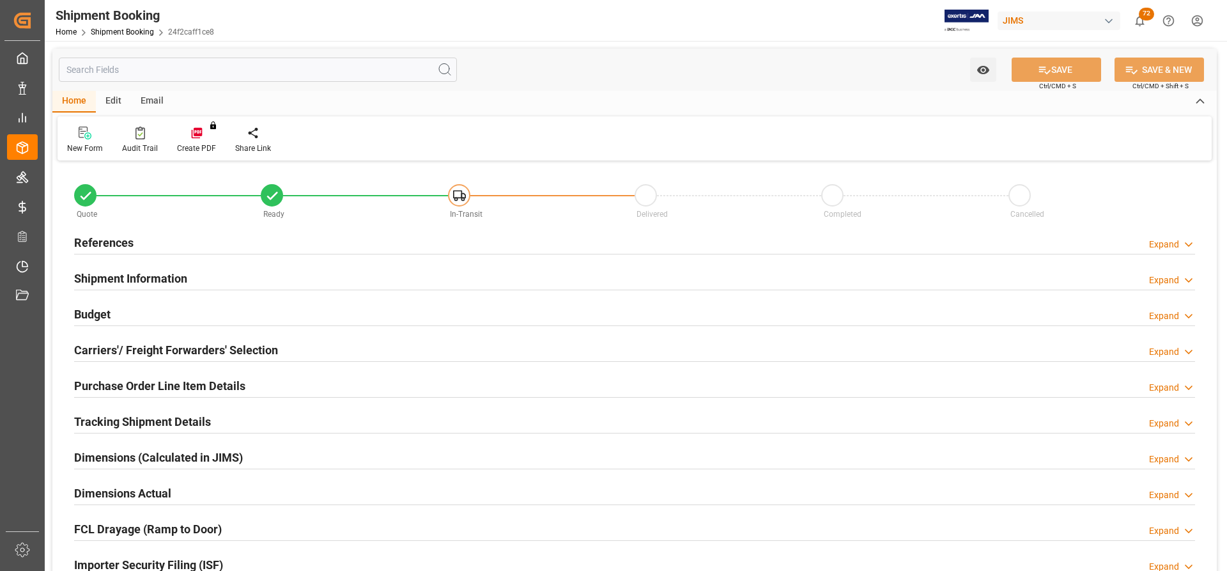
type input "0"
type input "11"
type input "09.10.2025"
click at [88, 236] on h2 "References" at bounding box center [103, 242] width 59 height 17
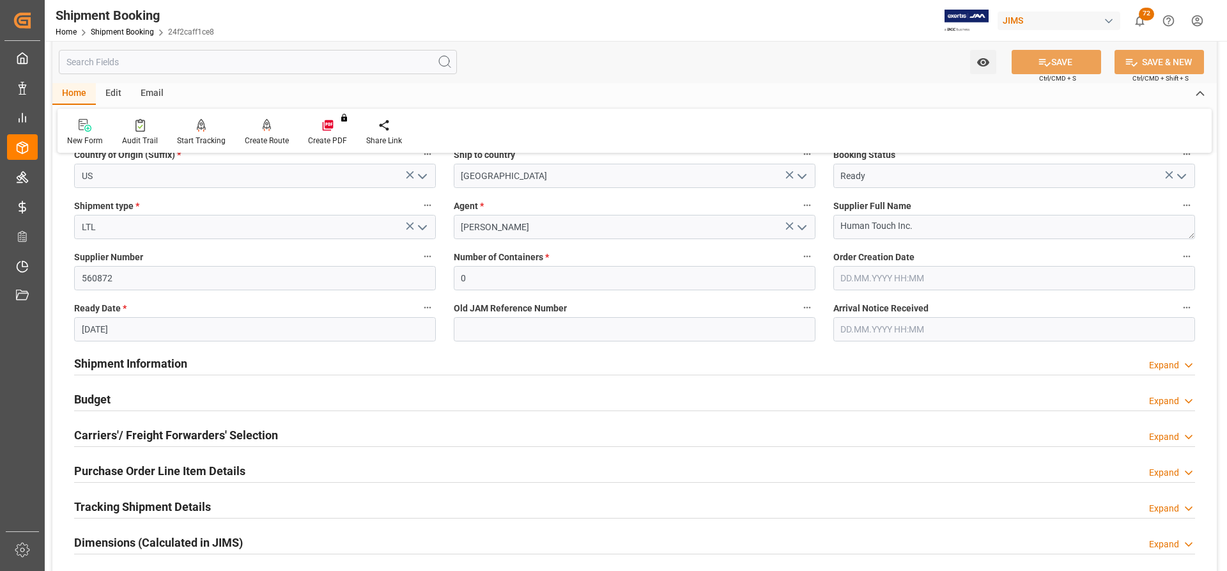
scroll to position [192, 0]
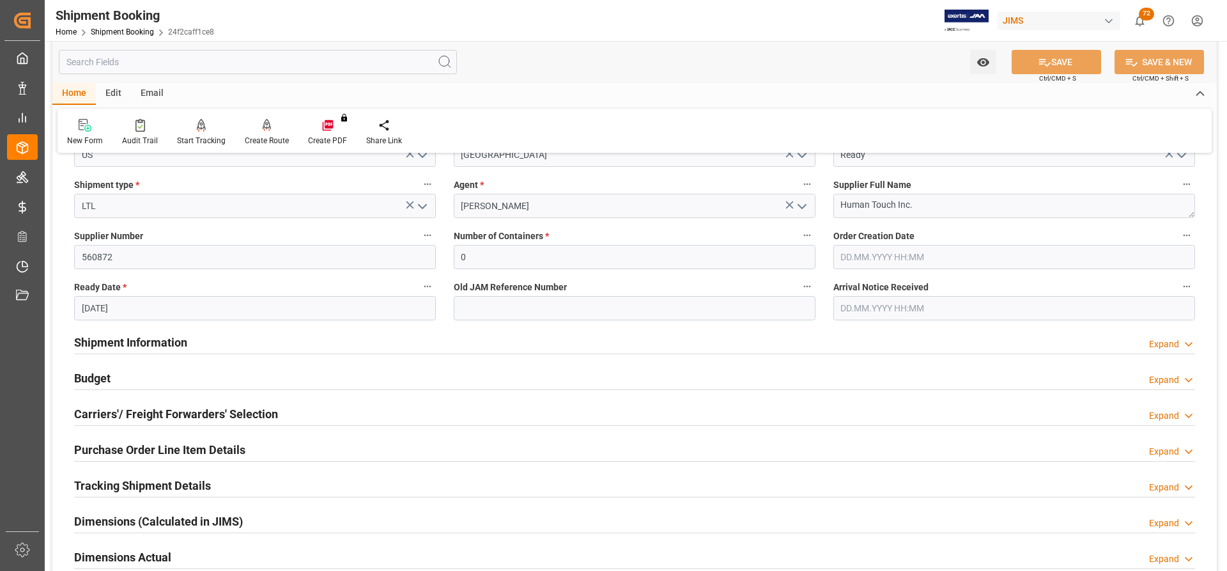
click at [138, 341] on h2 "Shipment Information" at bounding box center [130, 342] width 113 height 17
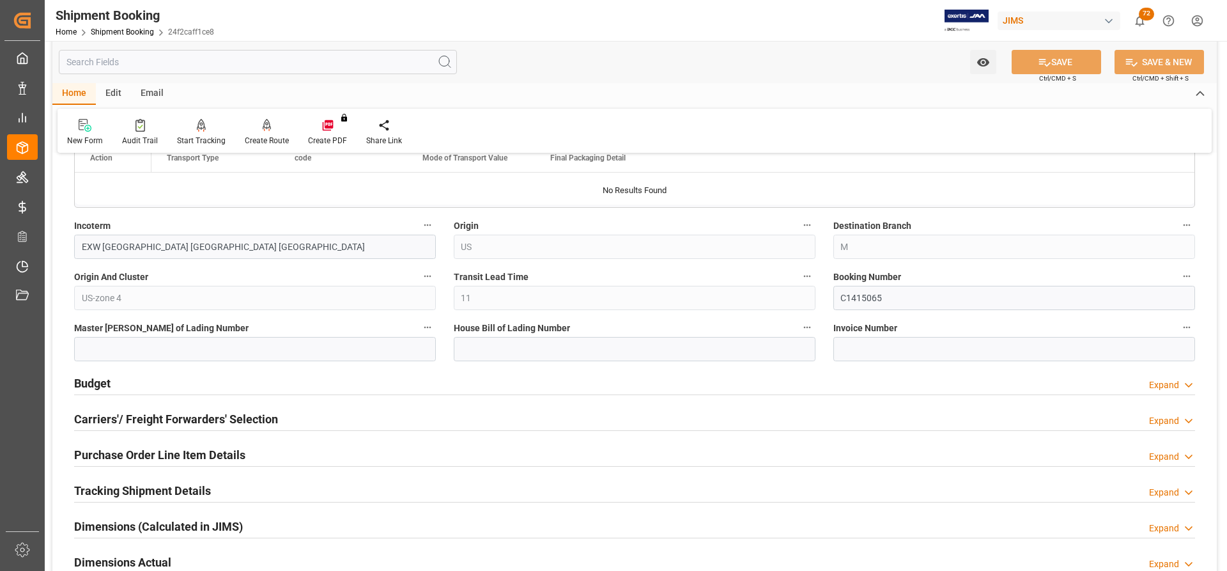
scroll to position [767, 0]
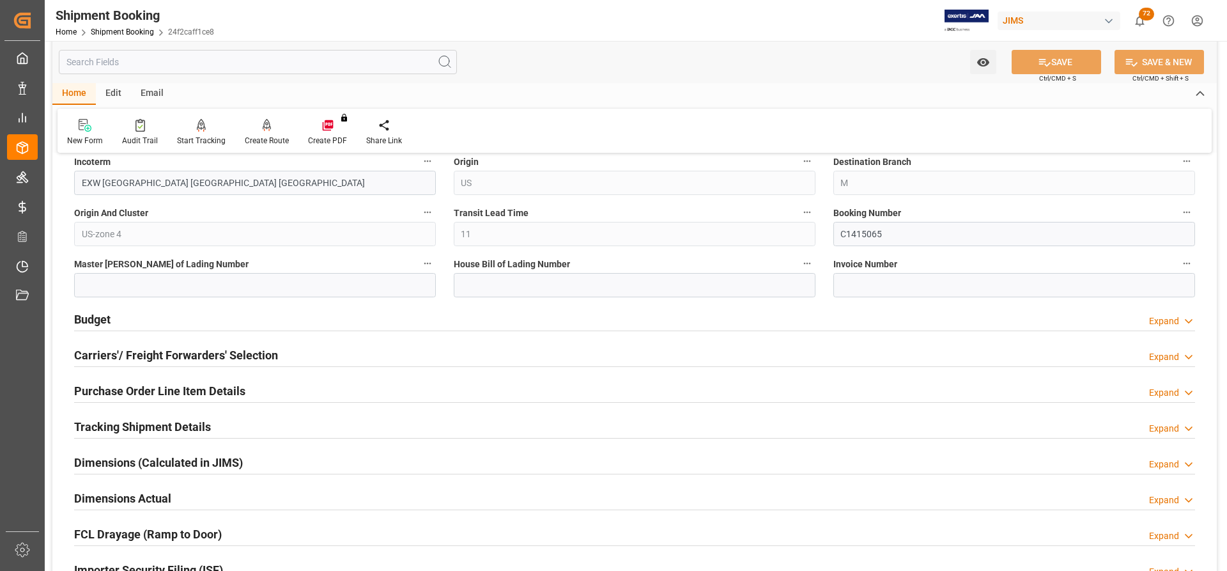
click at [89, 315] on h2 "Budget" at bounding box center [92, 319] width 36 height 17
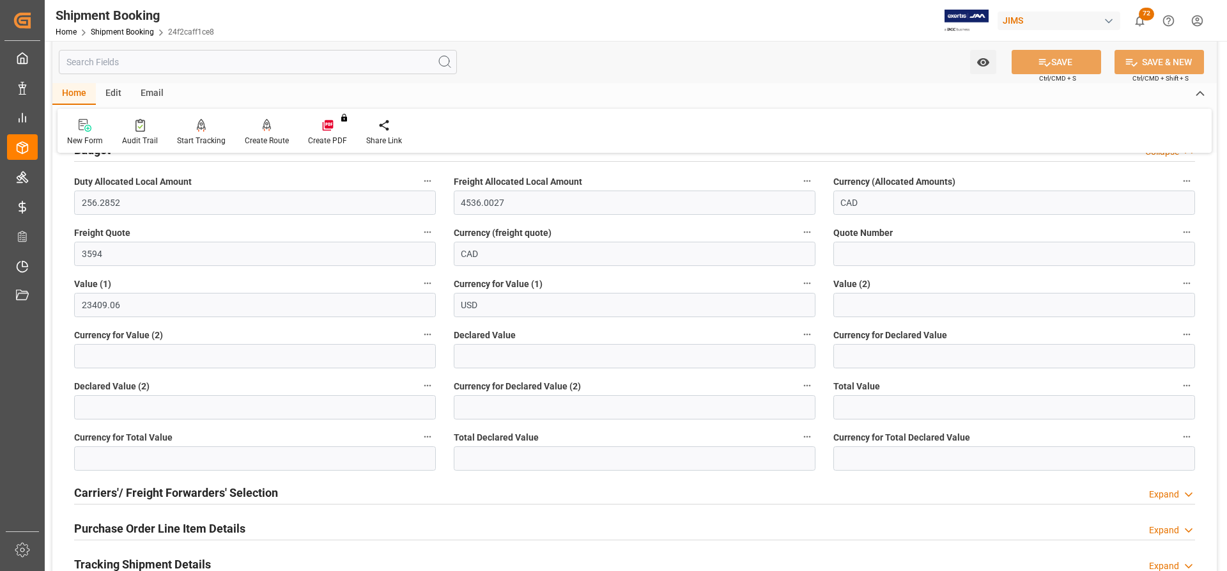
scroll to position [959, 0]
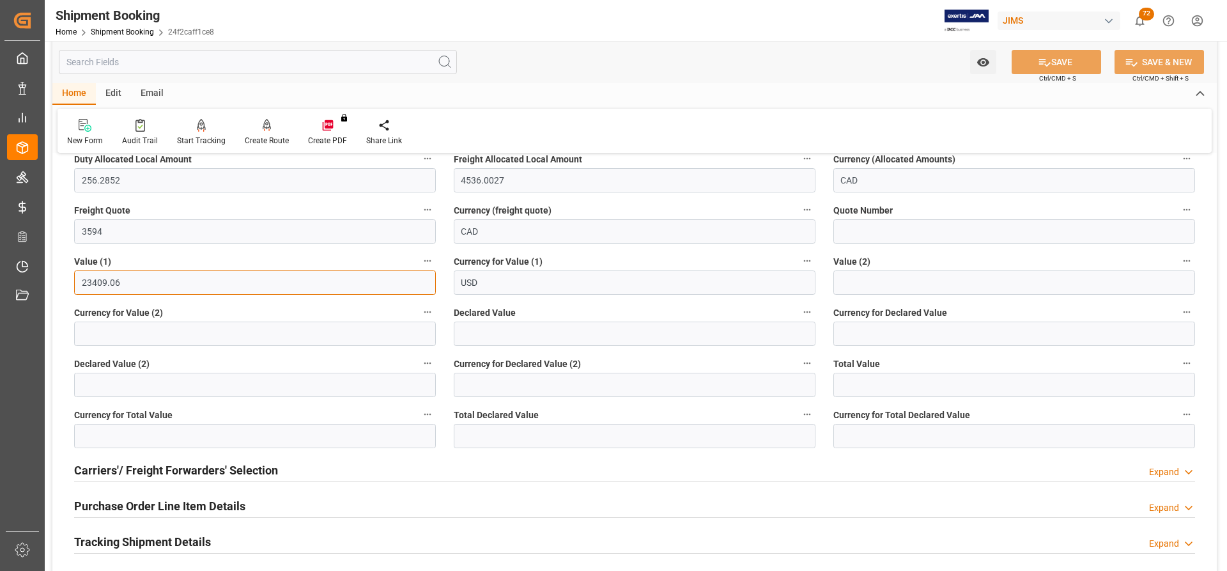
drag, startPoint x: 123, startPoint y: 281, endPoint x: 54, endPoint y: 281, distance: 69.0
click at [54, 281] on div "Quote Ready In-Transit Delivered Completed Cancelled References Collapse JAM Re…" at bounding box center [634, 15] width 1165 height 1618
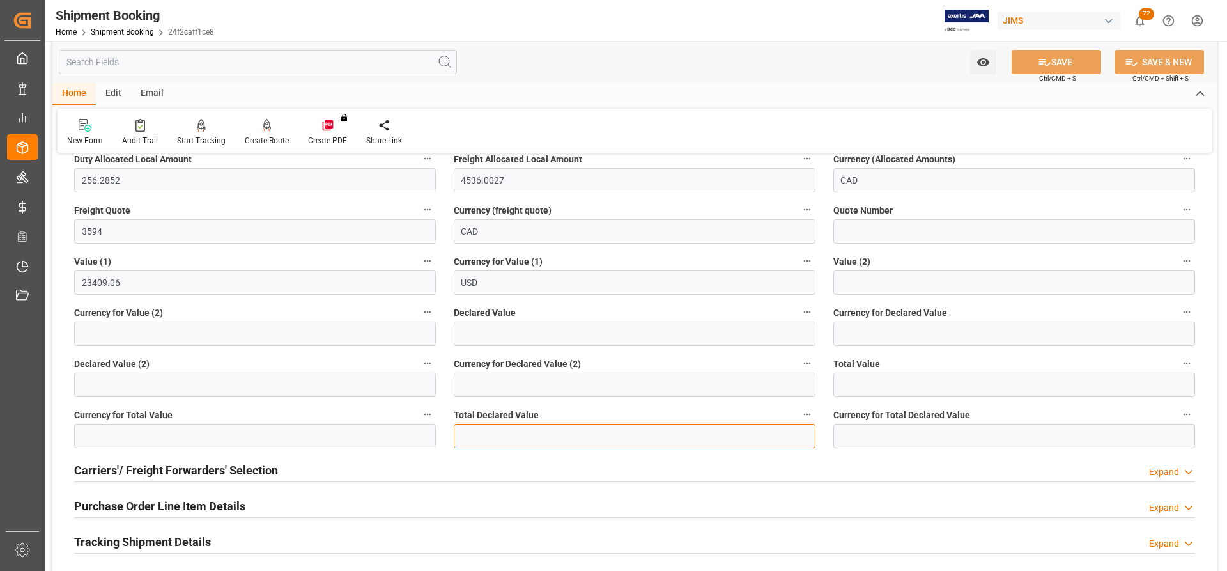
click at [470, 438] on input "text" at bounding box center [635, 436] width 362 height 24
paste input "23409.06"
type input "23409.06"
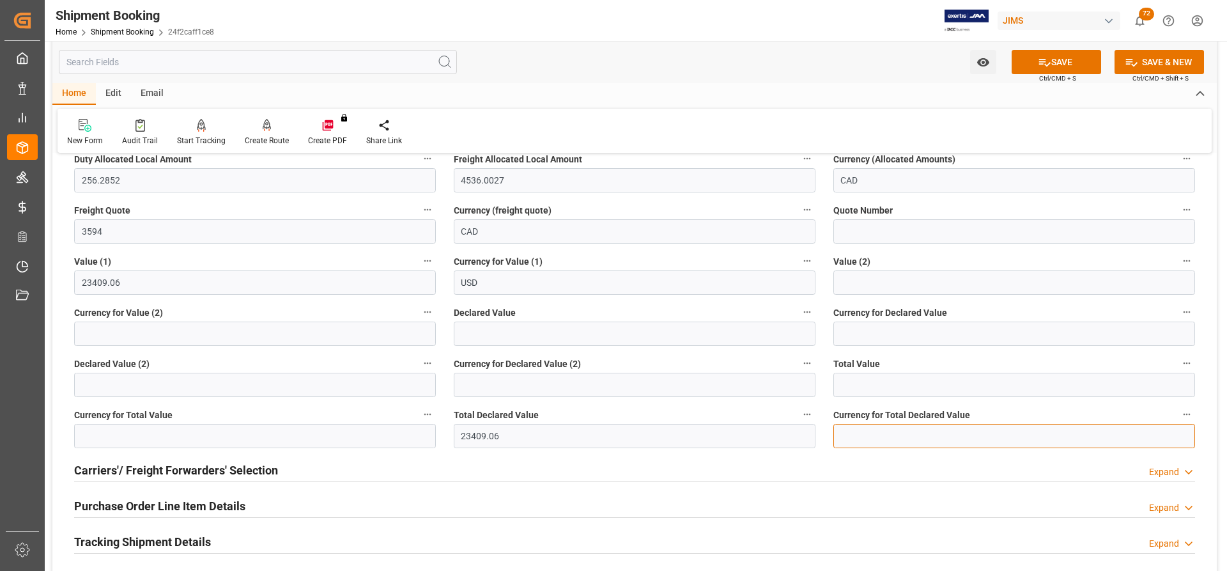
click at [855, 440] on input at bounding box center [1014, 436] width 362 height 24
type input "USD"
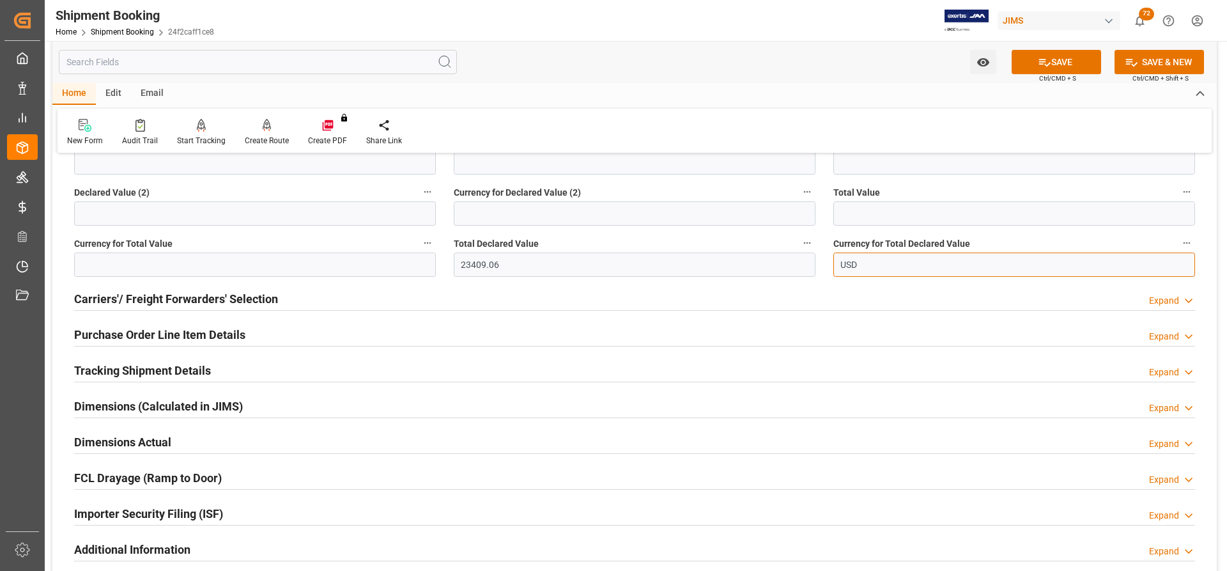
scroll to position [1150, 0]
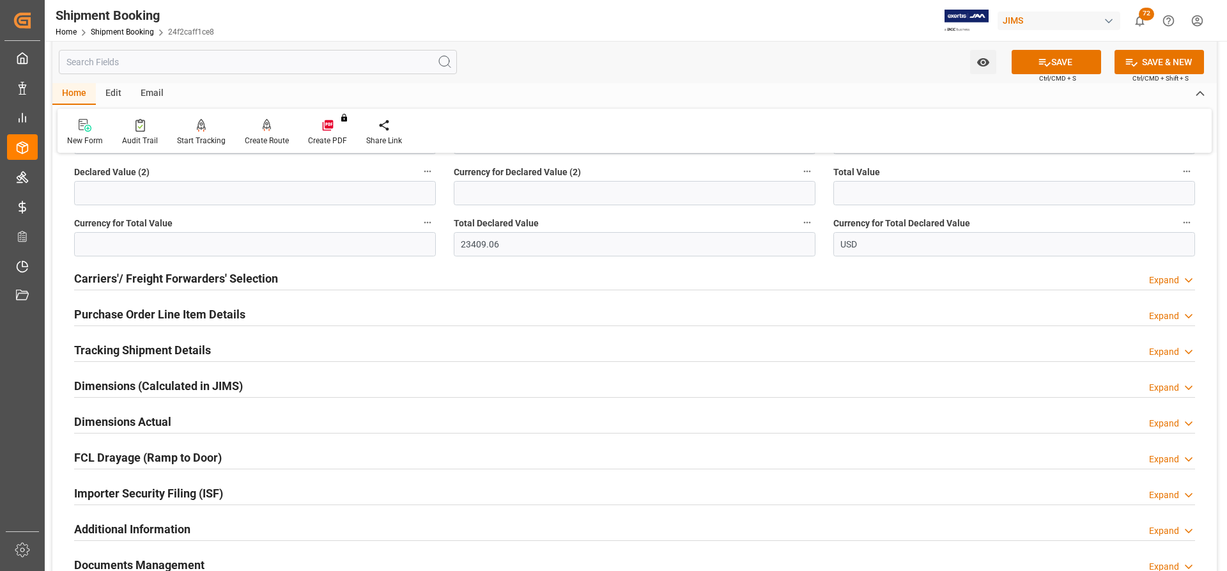
drag, startPoint x: 1062, startPoint y: 59, endPoint x: 988, endPoint y: 86, distance: 78.9
click at [1062, 59] on button "SAVE" at bounding box center [1056, 62] width 89 height 24
click at [176, 280] on h2 "Carriers'/ Freight Forwarders' Selection" at bounding box center [176, 278] width 204 height 17
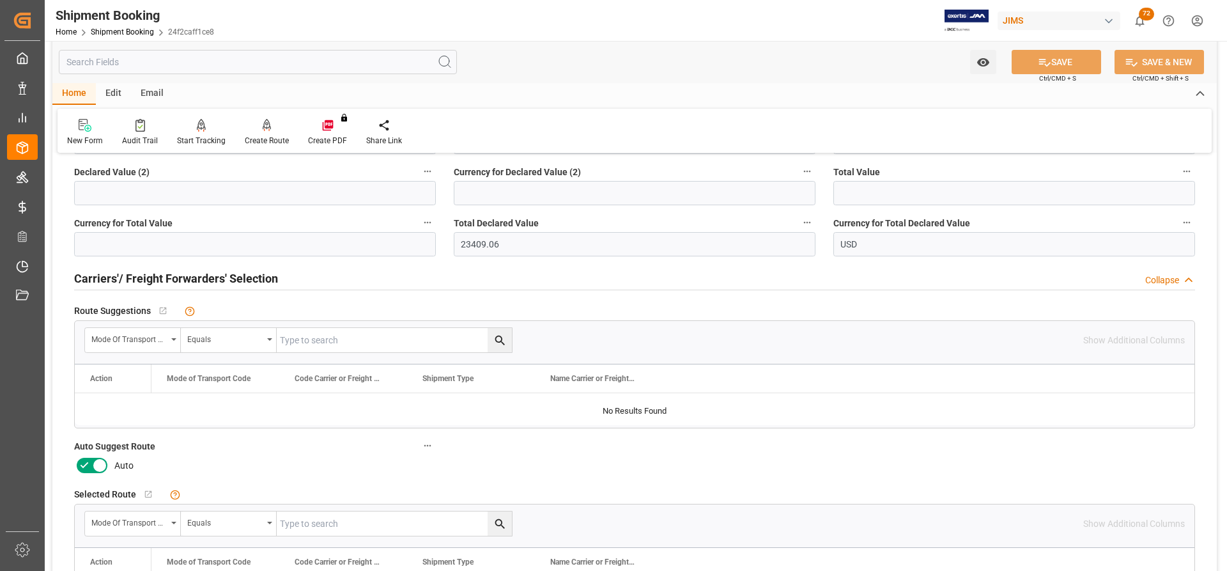
click at [101, 468] on icon at bounding box center [99, 465] width 15 height 15
click at [0, 0] on input "checkbox" at bounding box center [0, 0] width 0 height 0
click at [1061, 54] on button "SAVE" at bounding box center [1056, 62] width 89 height 24
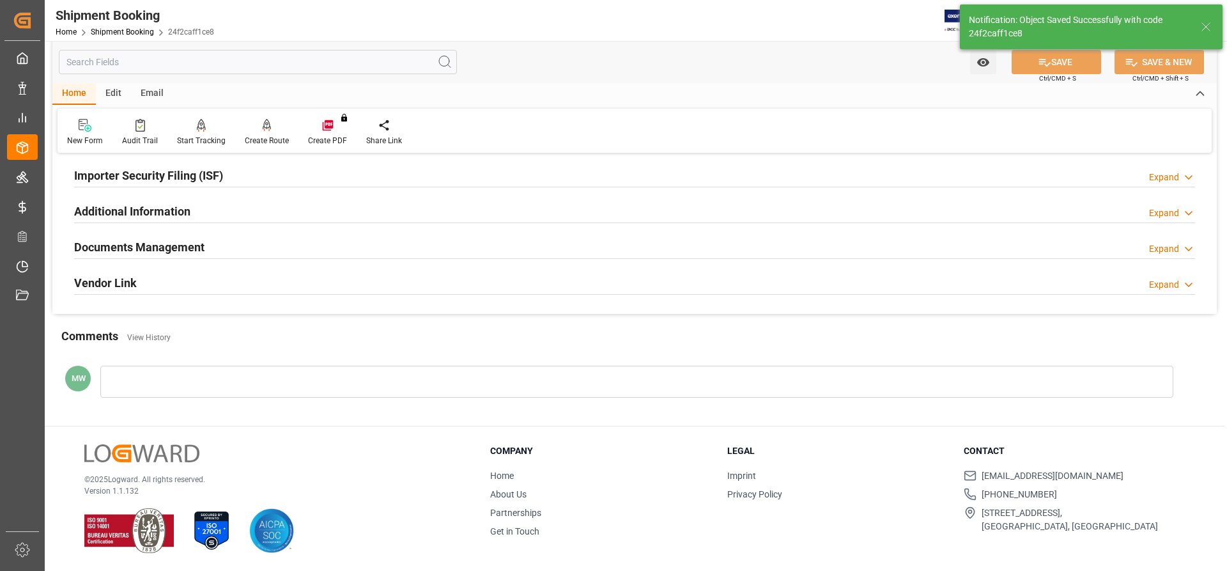
scroll to position [72, 0]
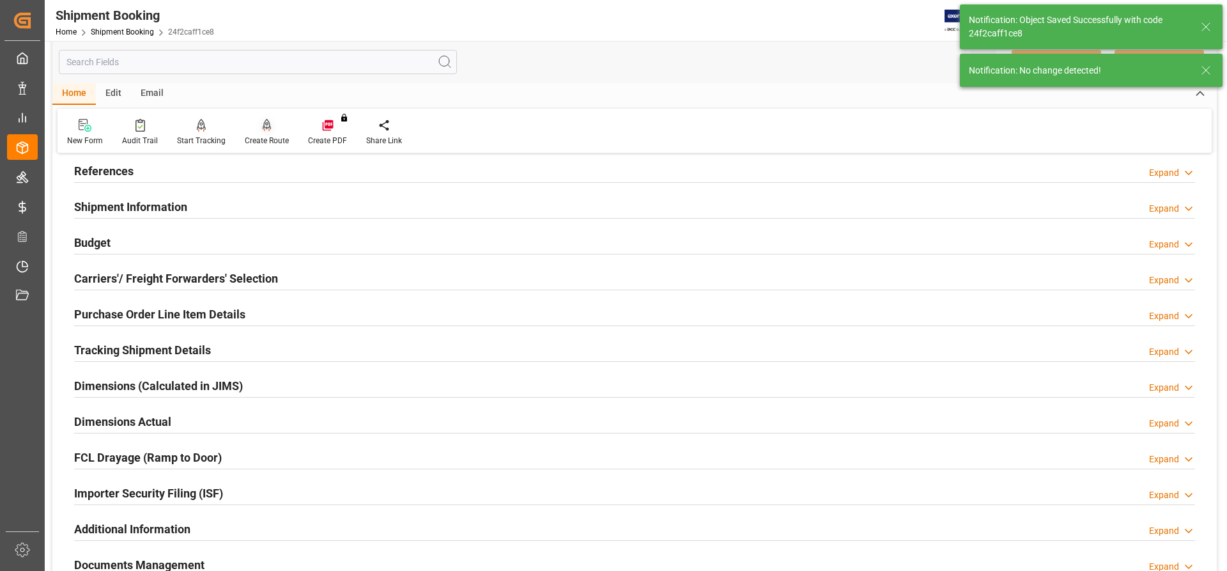
click at [252, 132] on div "Create Route" at bounding box center [266, 132] width 63 height 28
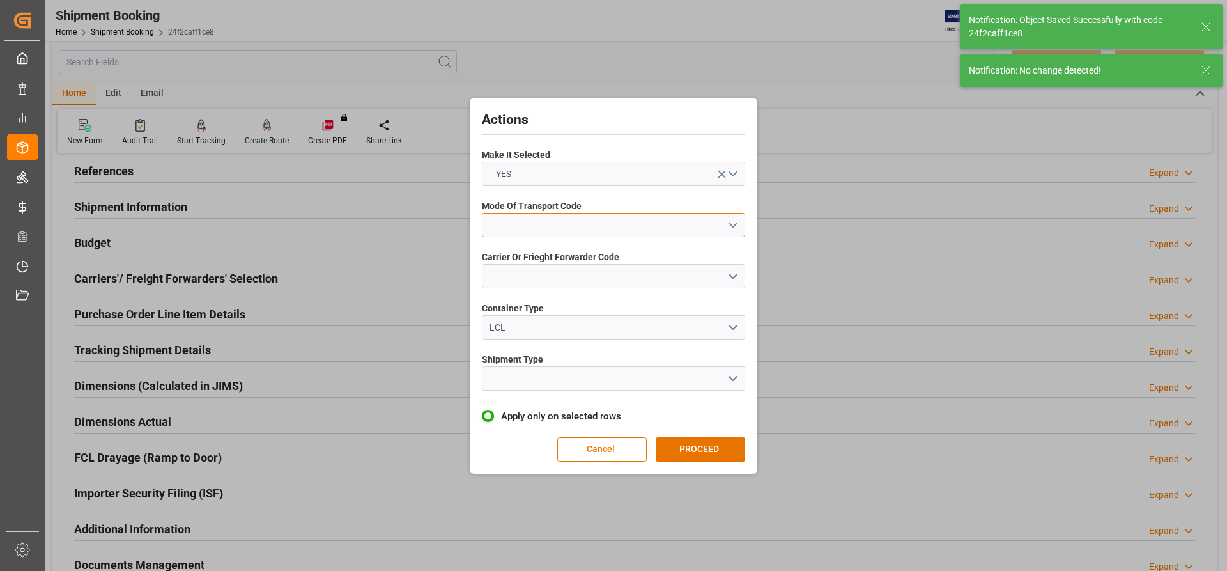
click at [577, 231] on button "open menu" at bounding box center [613, 225] width 263 height 24
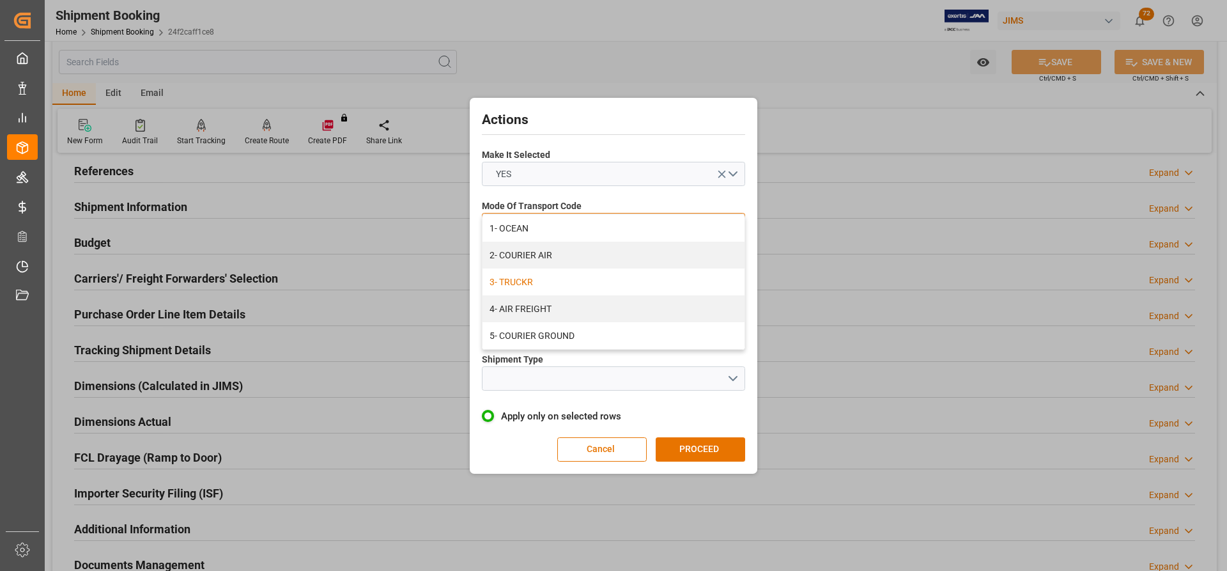
click at [533, 279] on div "3- TRUCKR" at bounding box center [614, 281] width 262 height 27
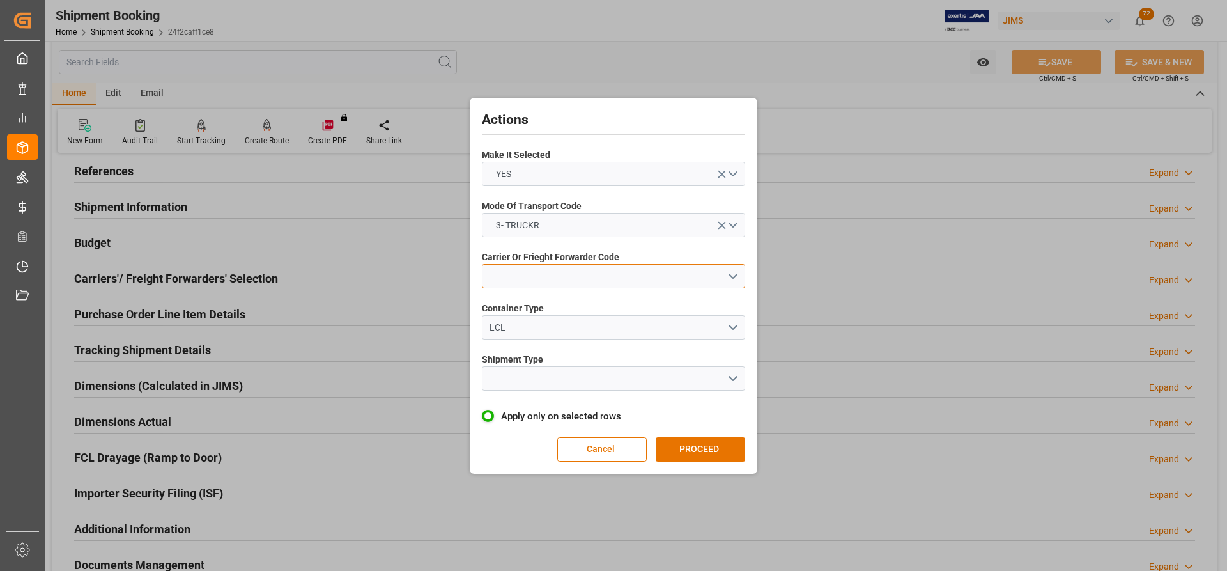
click at [536, 286] on button "open menu" at bounding box center [613, 276] width 263 height 24
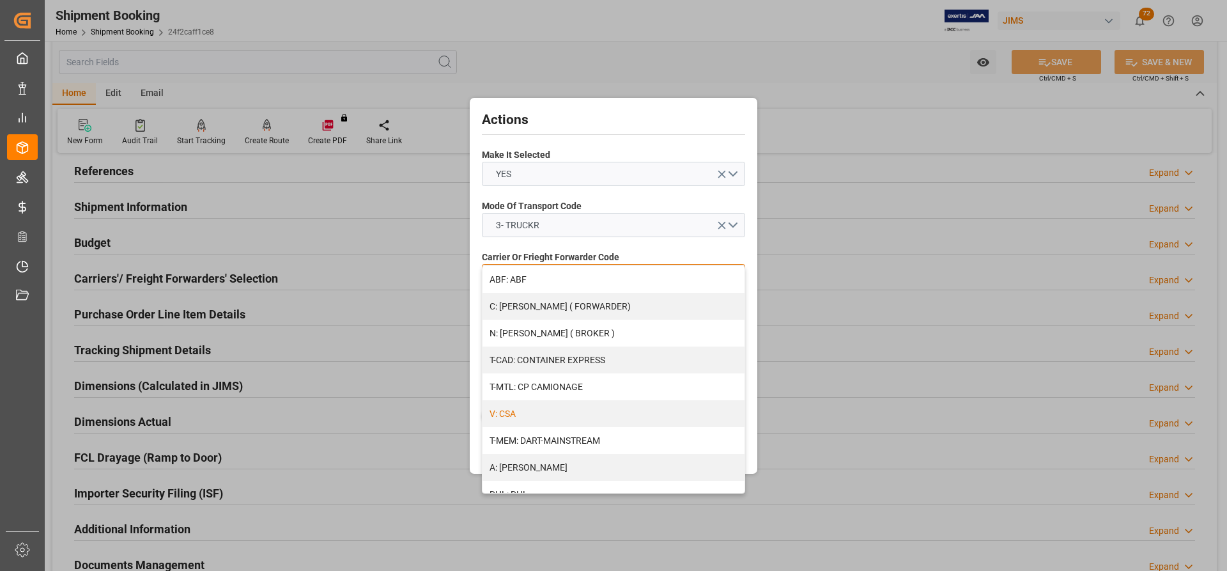
click at [518, 421] on div "V: CSA" at bounding box center [614, 413] width 262 height 27
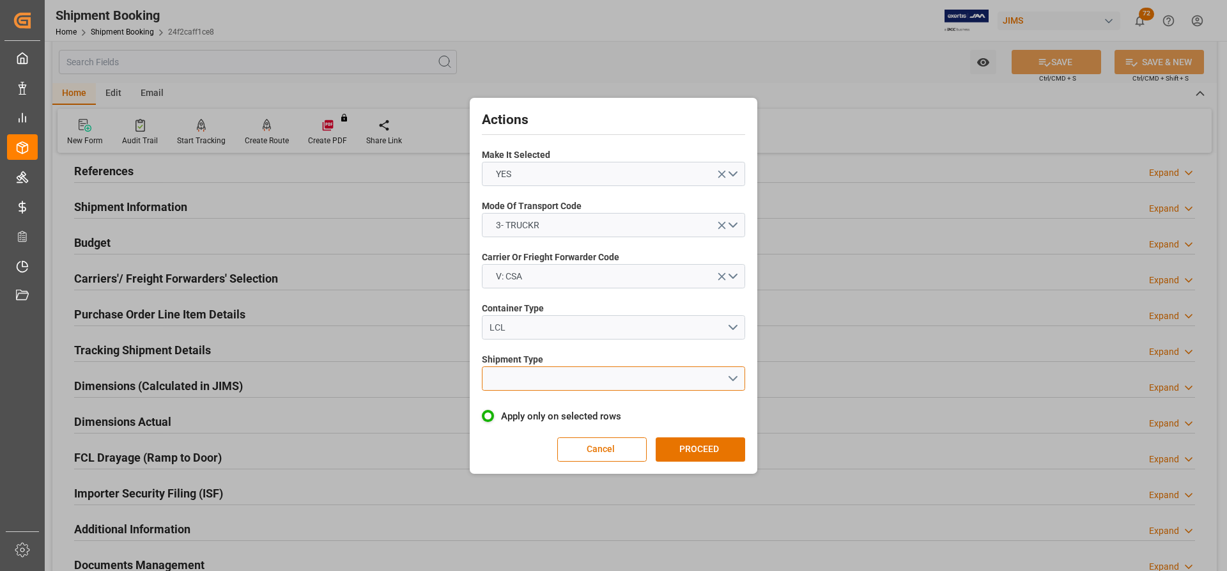
click at [539, 378] on button "open menu" at bounding box center [613, 378] width 263 height 24
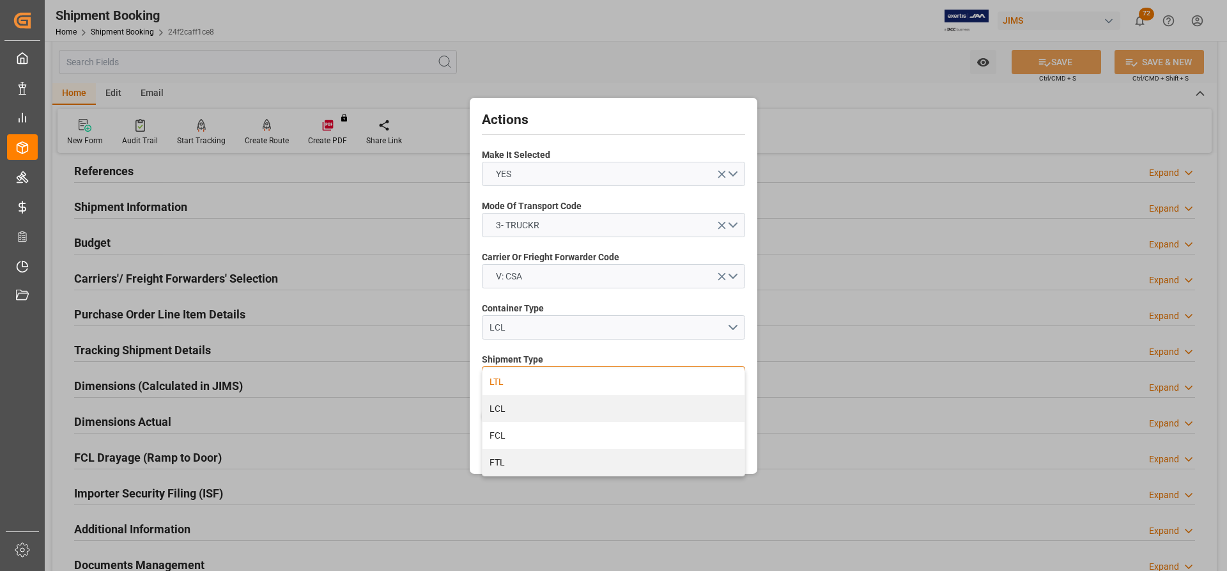
click at [511, 384] on div "LTL" at bounding box center [614, 381] width 262 height 27
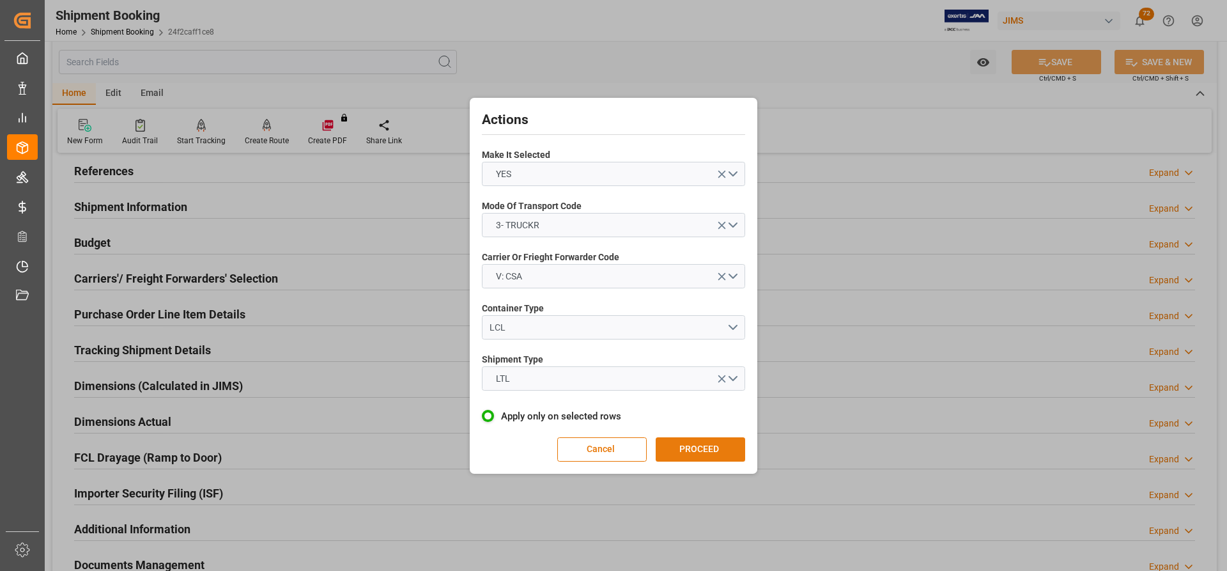
click at [695, 452] on button "PROCEED" at bounding box center [700, 449] width 89 height 24
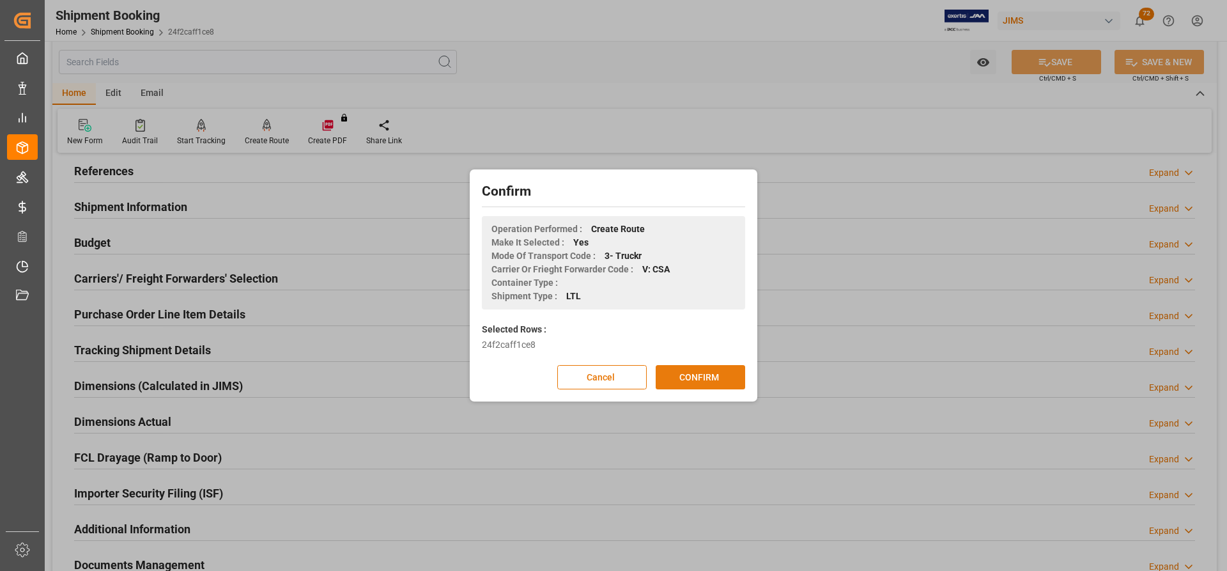
click at [690, 375] on button "CONFIRM" at bounding box center [700, 377] width 89 height 24
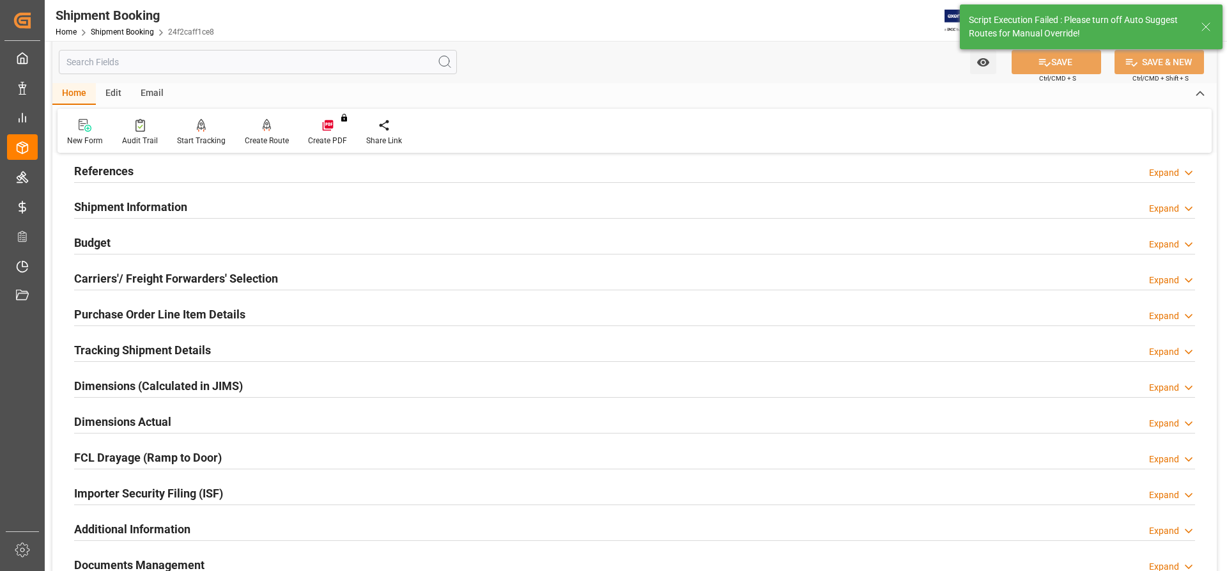
click at [120, 420] on h2 "Dimensions Actual" at bounding box center [122, 421] width 97 height 17
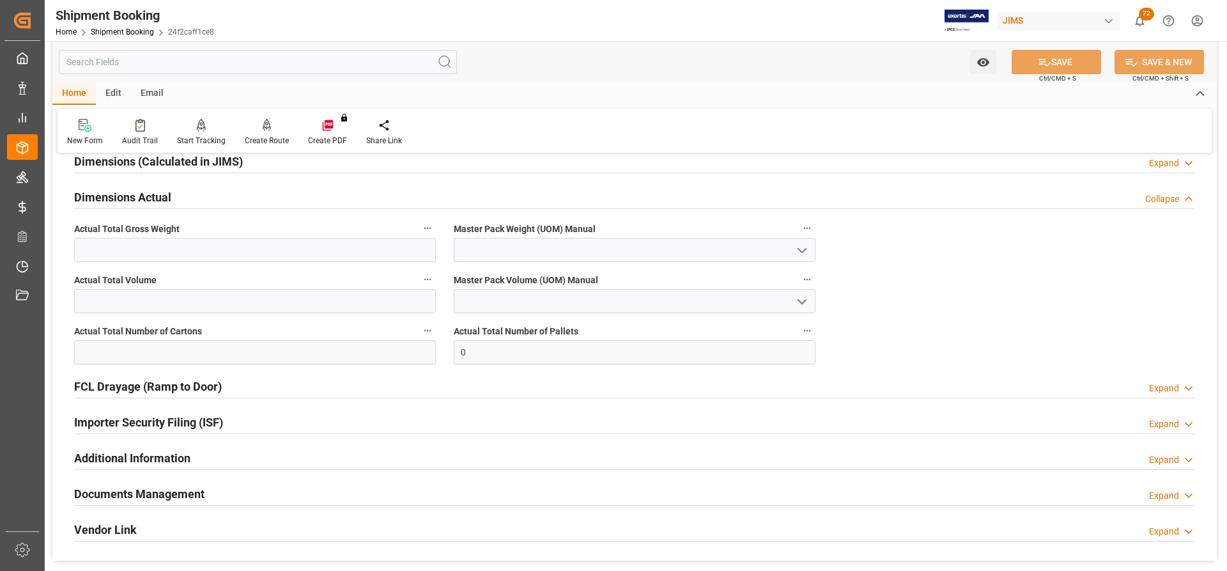
scroll to position [327, 0]
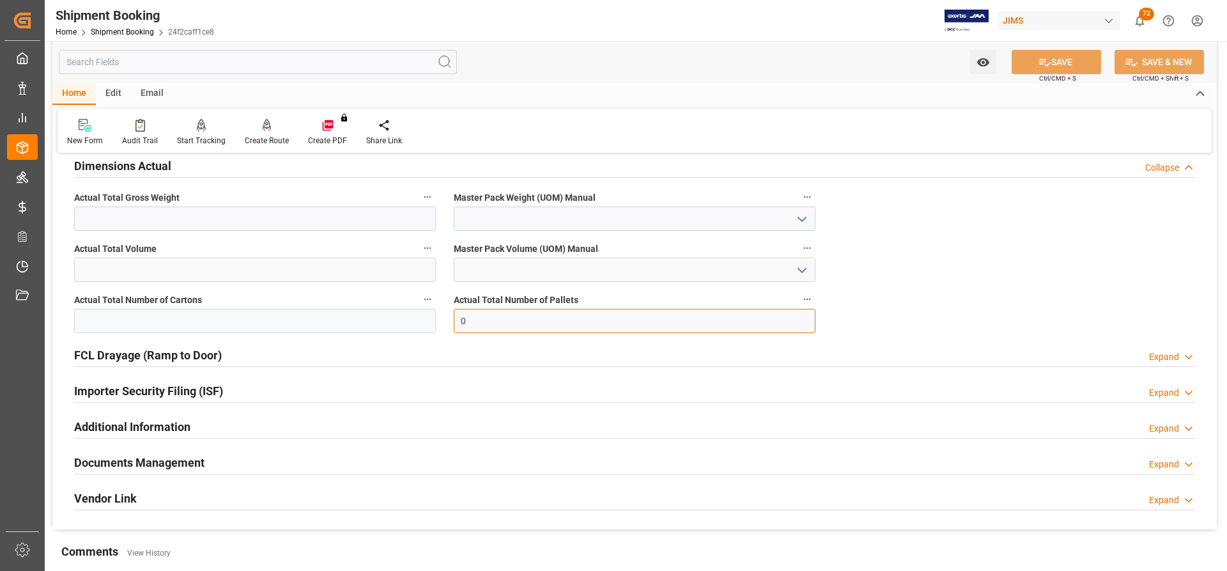
drag, startPoint x: 477, startPoint y: 326, endPoint x: 434, endPoint y: 318, distance: 44.1
click at [434, 318] on div "Quote Ready In-Transit Delivered Completed Cancelled References Expand JAM Refe…" at bounding box center [634, 183] width 1165 height 692
type input "6"
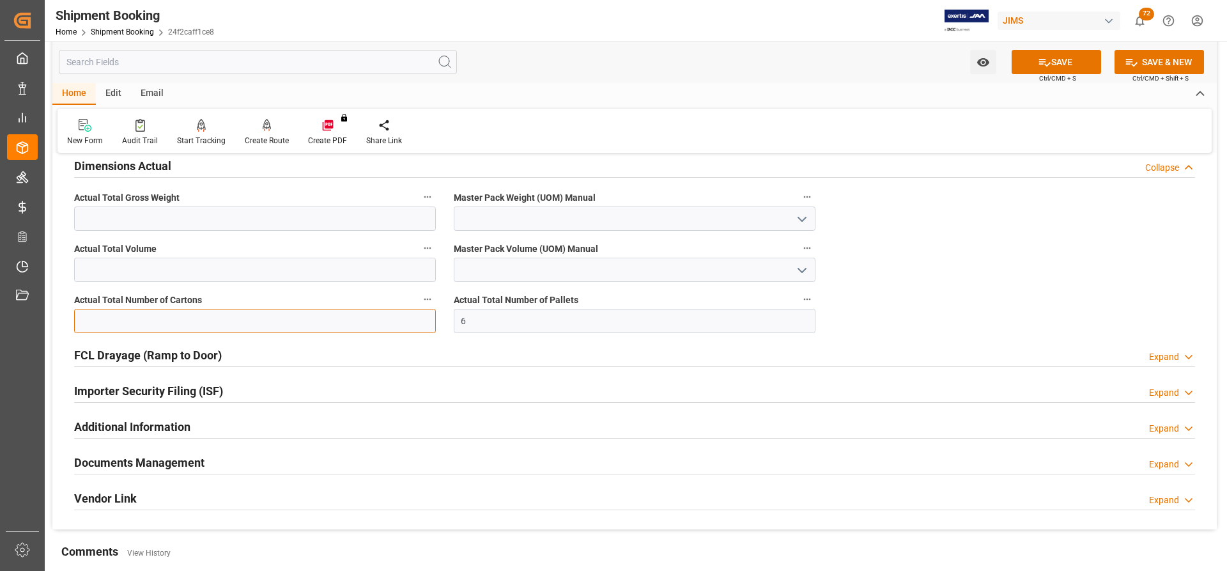
click at [267, 323] on input "text" at bounding box center [255, 321] width 362 height 24
type input "3"
click at [222, 212] on input "text" at bounding box center [255, 218] width 362 height 24
type input "1935"
drag, startPoint x: 802, startPoint y: 215, endPoint x: 773, endPoint y: 223, distance: 29.9
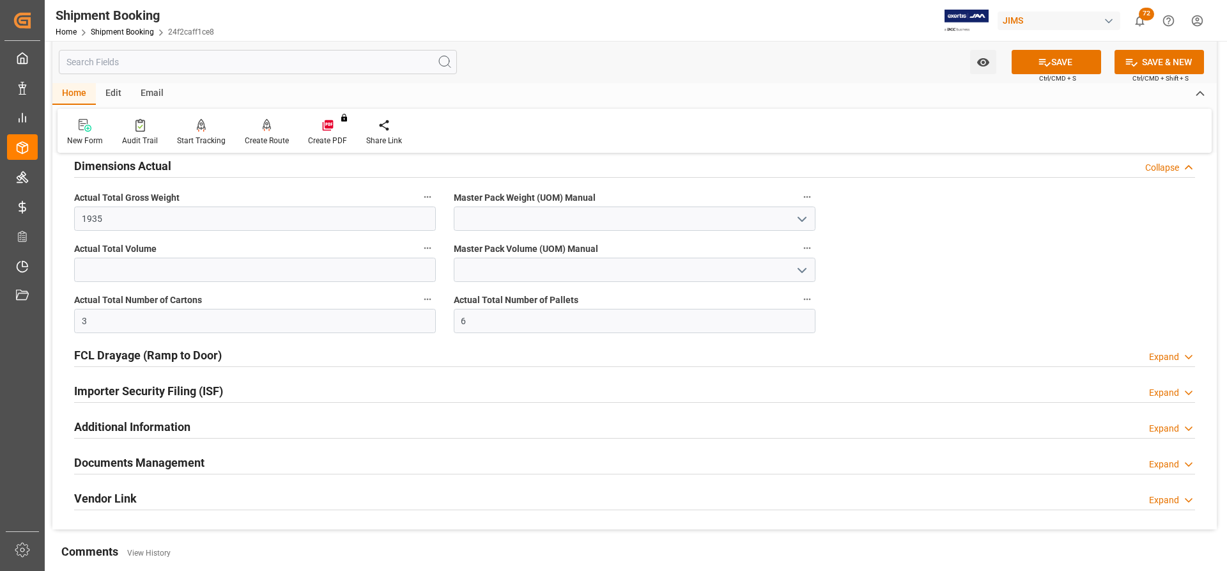
click at [802, 215] on icon "open menu" at bounding box center [801, 219] width 15 height 15
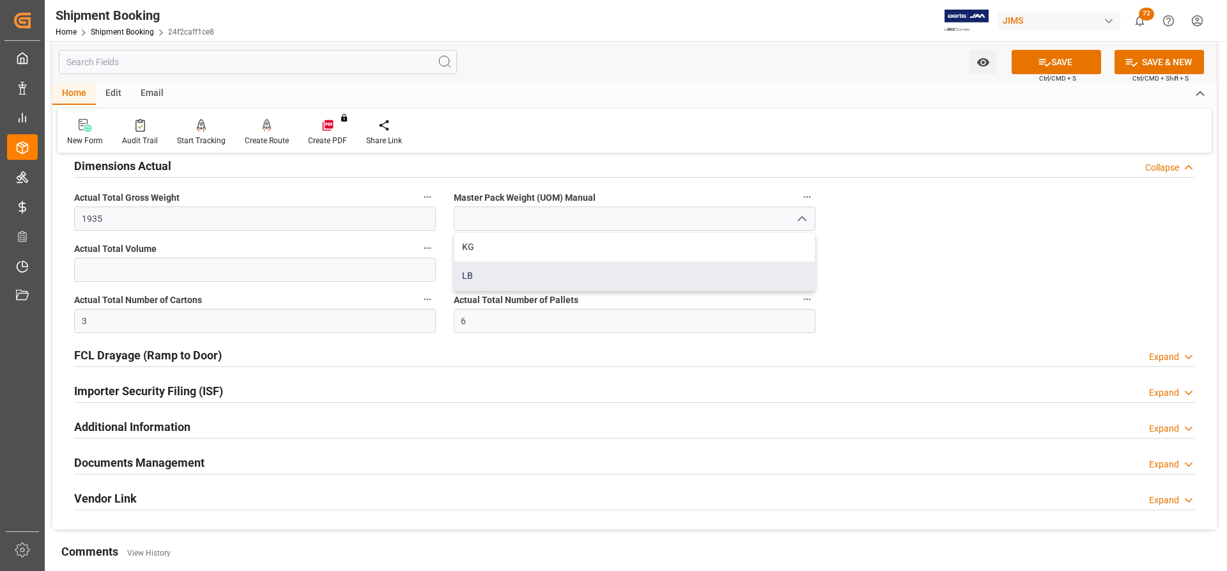
click at [505, 277] on div "LB" at bounding box center [634, 275] width 360 height 29
type input "LB"
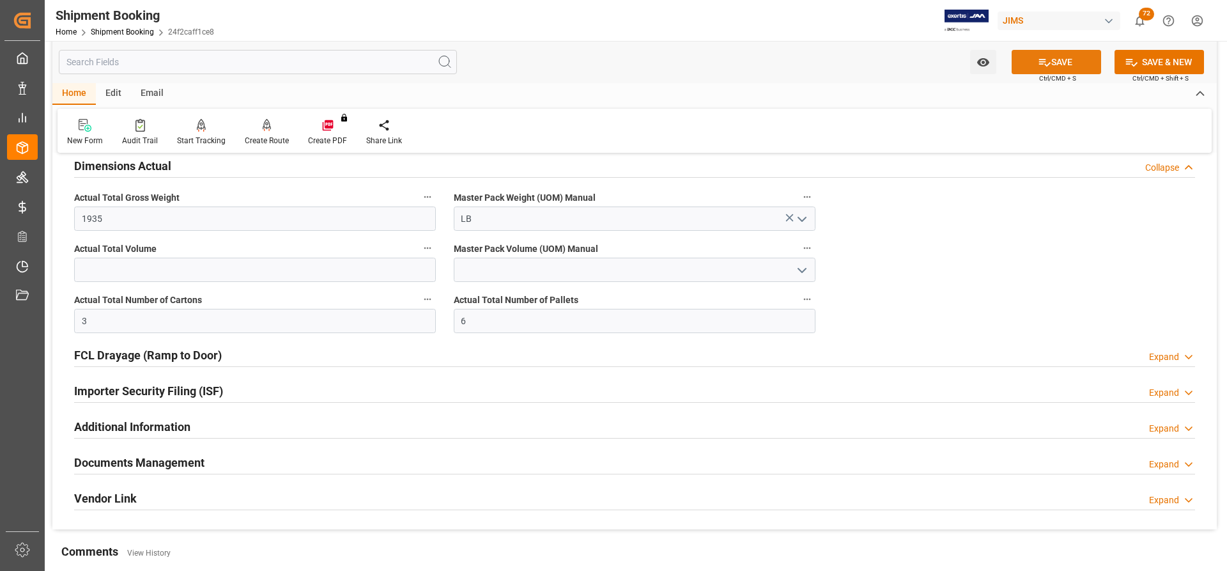
click at [1072, 64] on button "SAVE" at bounding box center [1056, 62] width 89 height 24
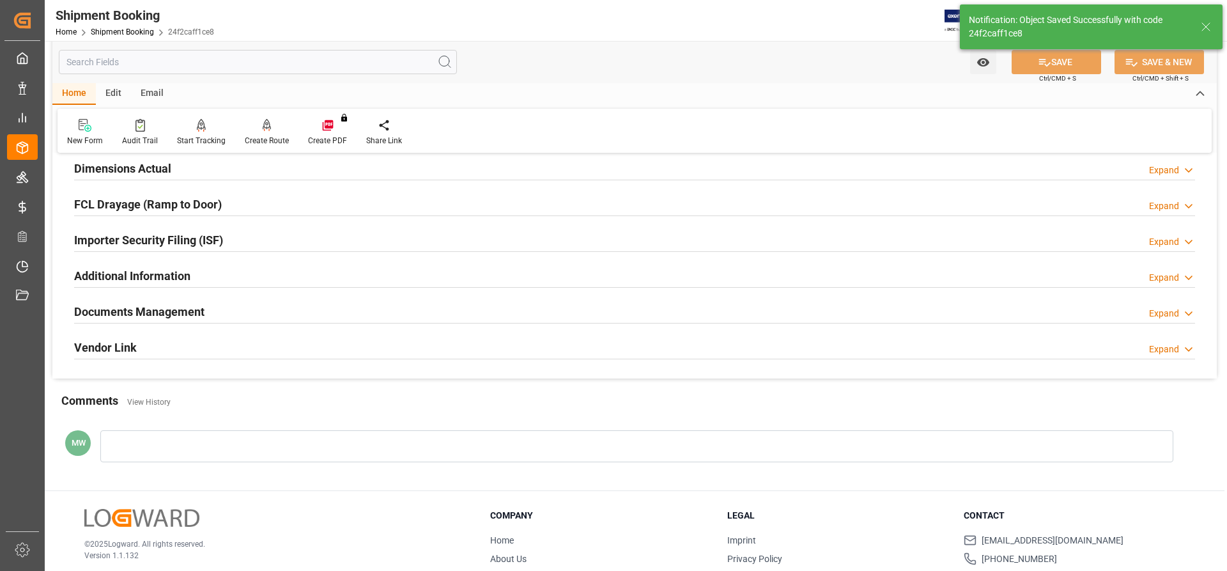
scroll to position [261, 0]
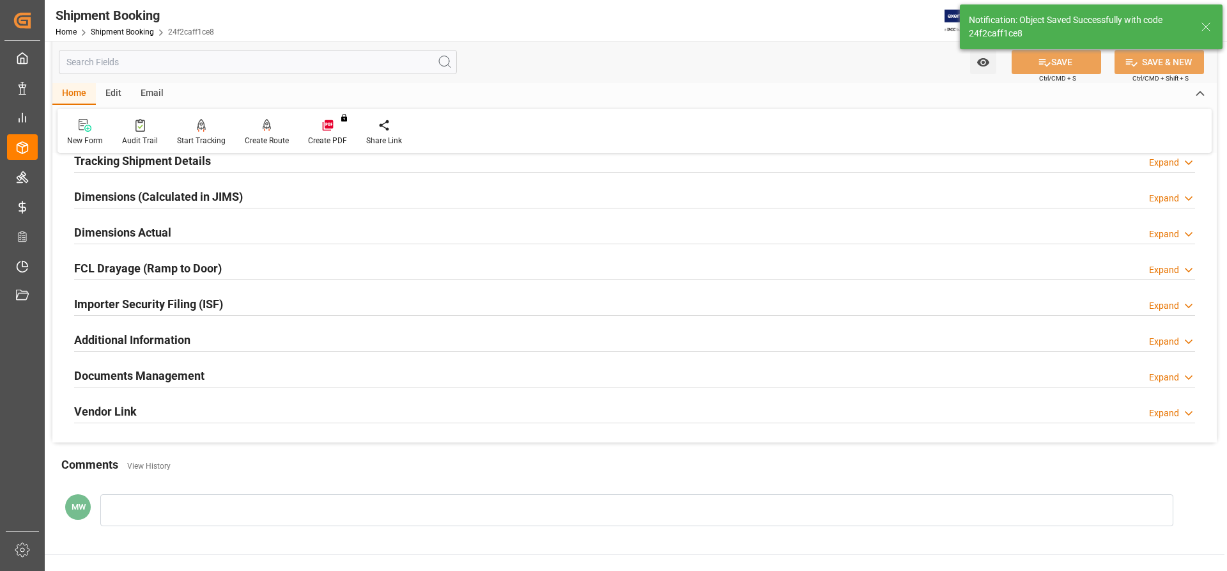
click at [121, 337] on h2 "Additional Information" at bounding box center [132, 339] width 116 height 17
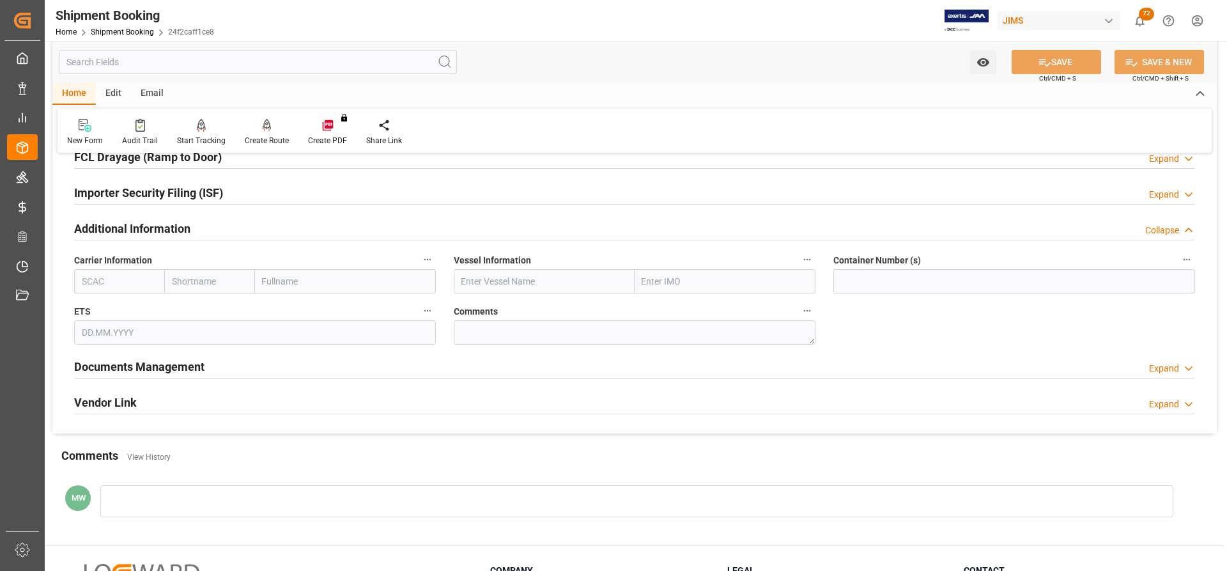
scroll to position [389, 0]
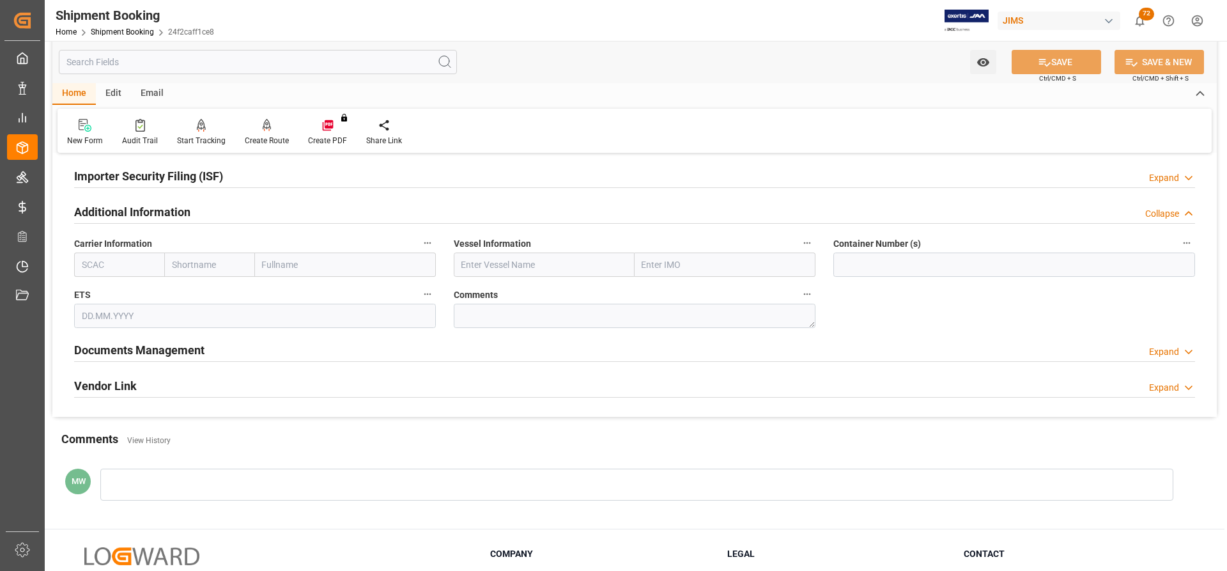
click at [145, 346] on h2 "Documents Management" at bounding box center [139, 349] width 130 height 17
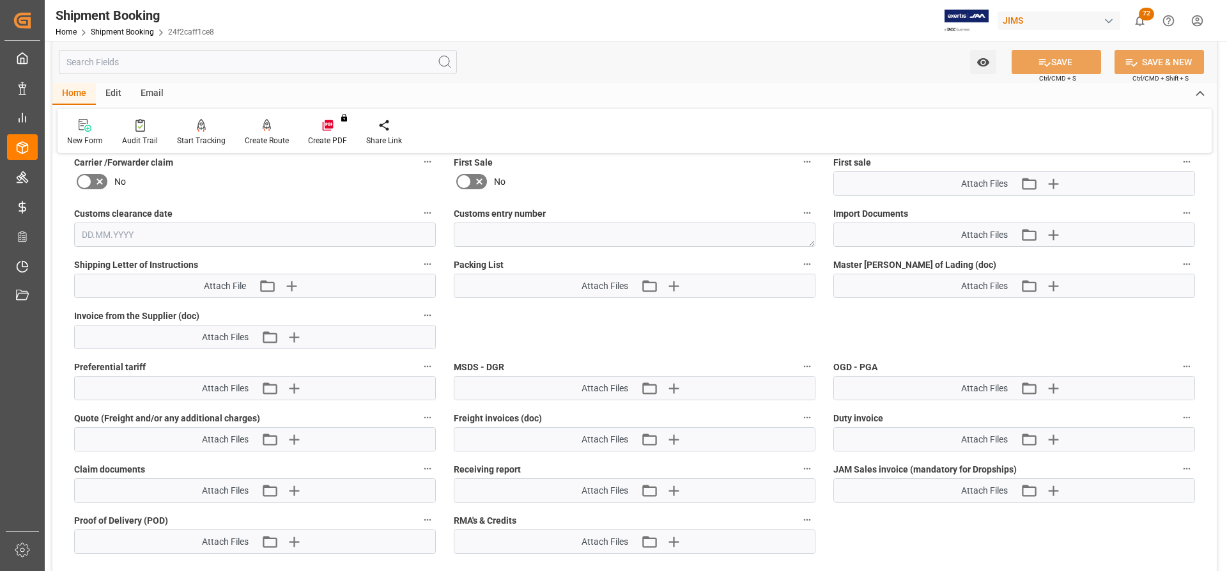
scroll to position [772, 0]
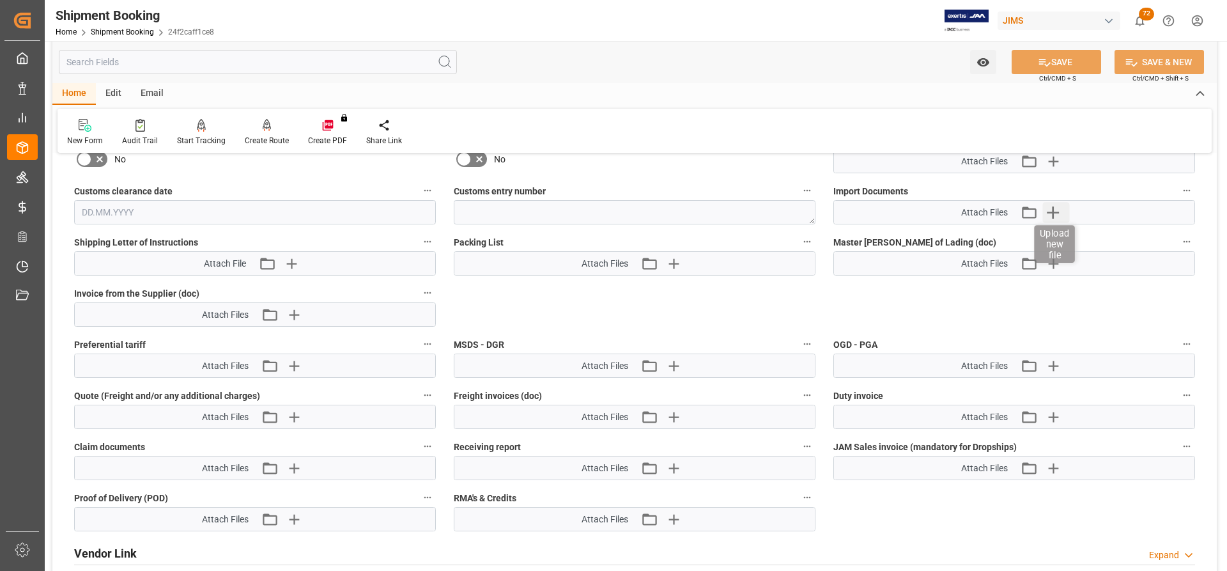
click at [1055, 212] on icon "button" at bounding box center [1053, 212] width 12 height 12
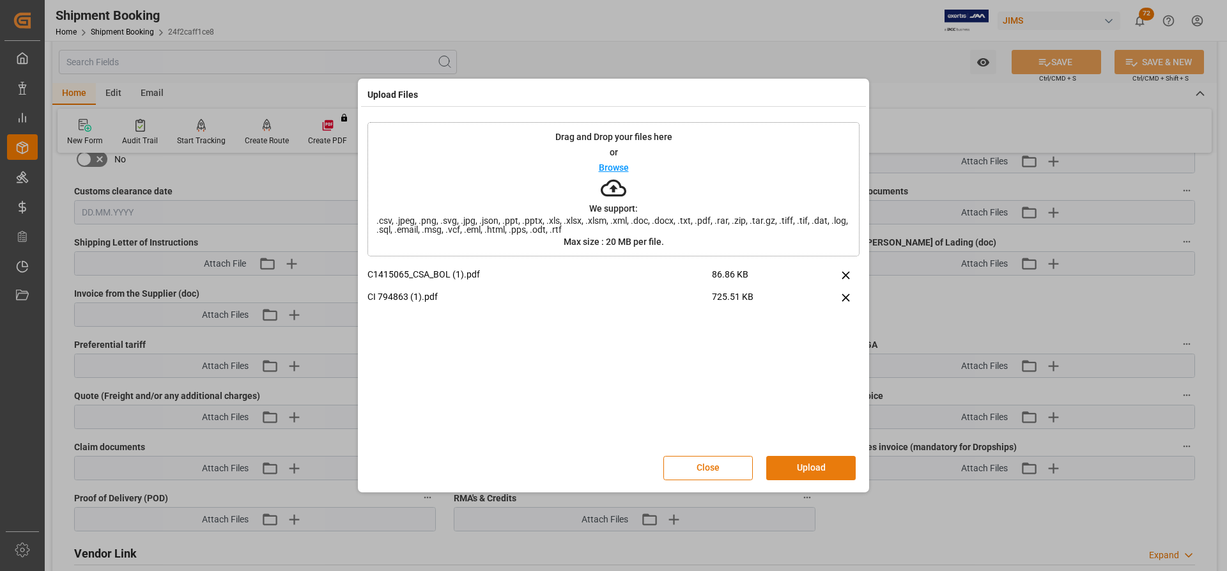
click at [791, 466] on button "Upload" at bounding box center [810, 468] width 89 height 24
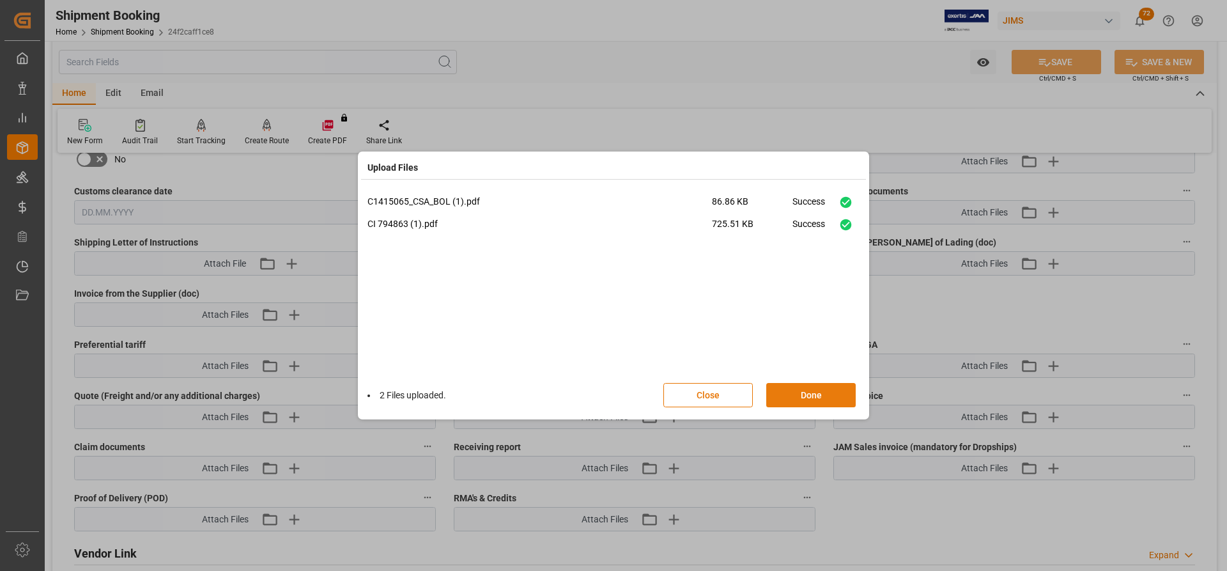
click at [801, 392] on button "Done" at bounding box center [810, 395] width 89 height 24
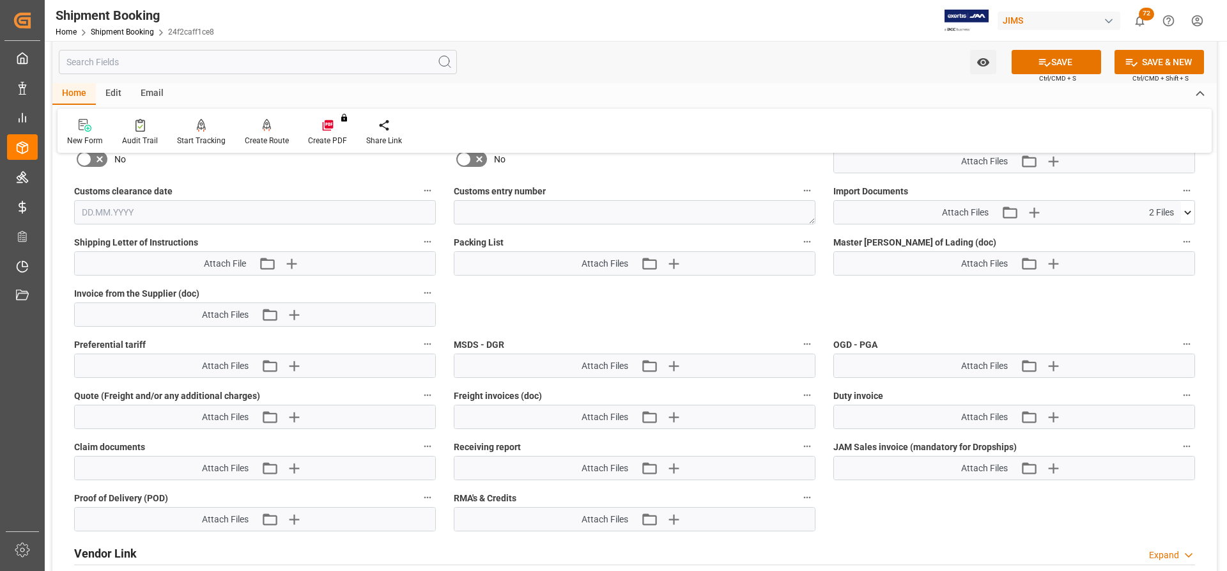
drag, startPoint x: 1082, startPoint y: 57, endPoint x: 1056, endPoint y: 78, distance: 33.1
click at [1081, 58] on button "SAVE" at bounding box center [1056, 62] width 89 height 24
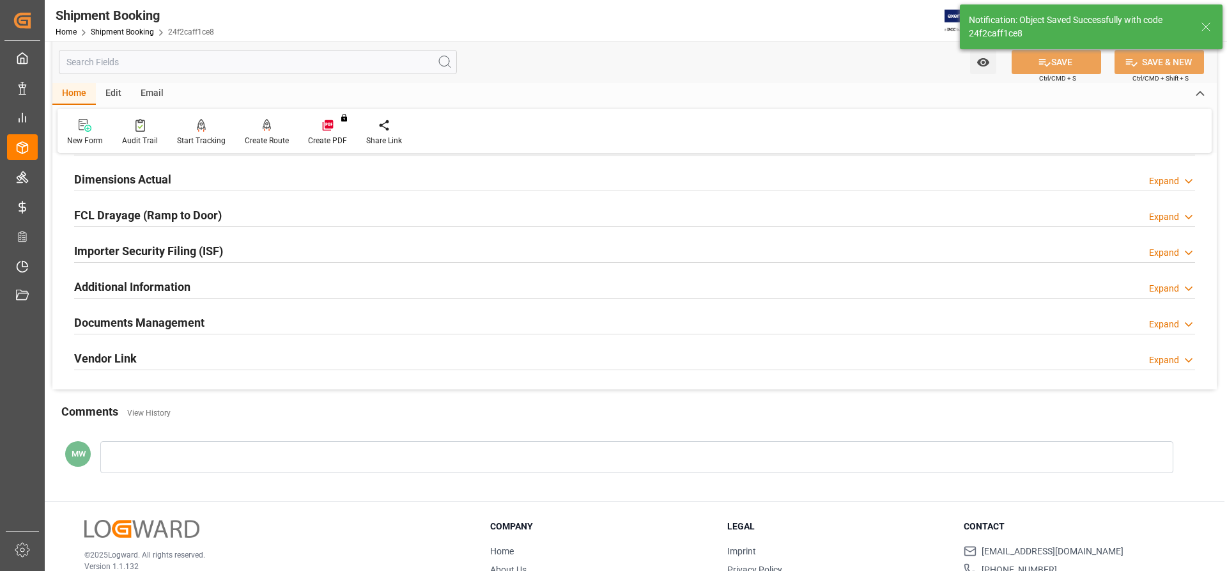
scroll to position [389, 0]
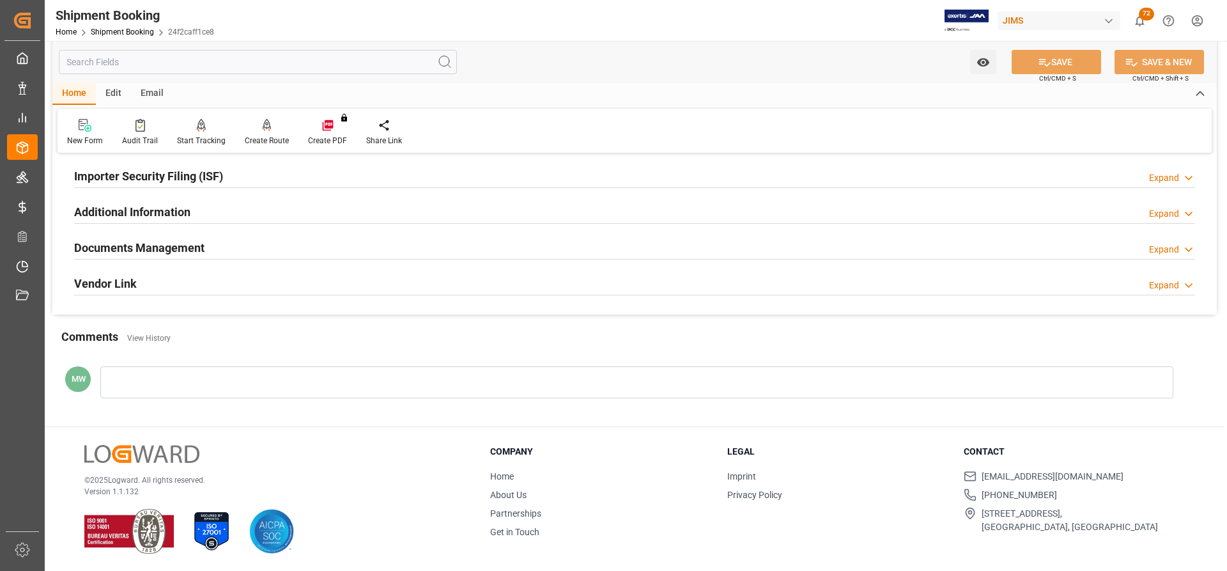
click at [155, 248] on h2 "Documents Management" at bounding box center [139, 247] width 130 height 17
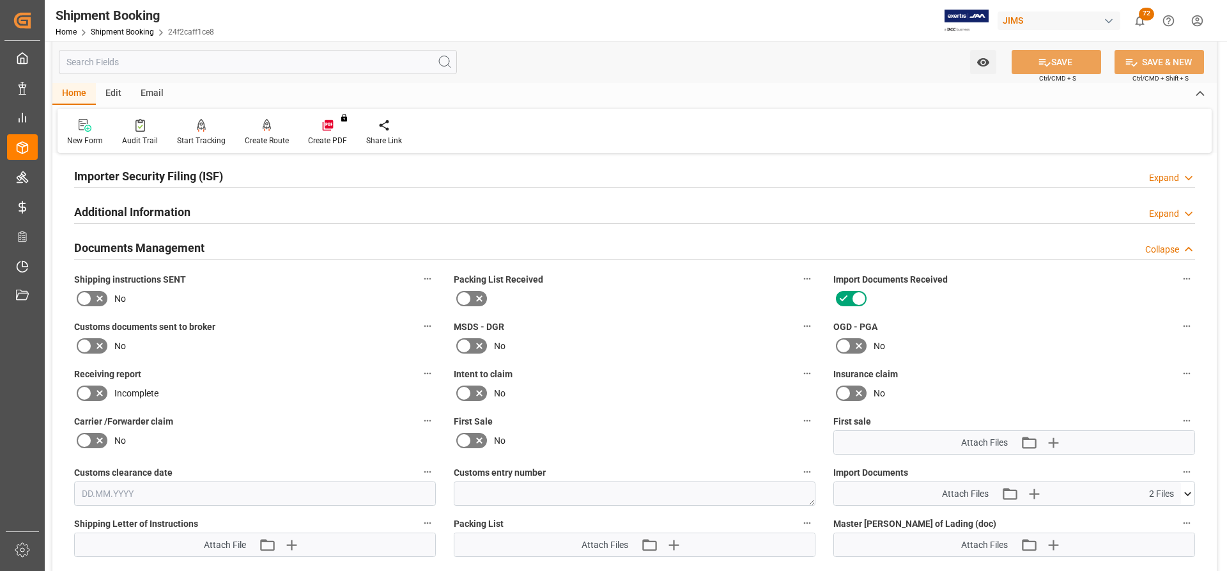
click at [92, 300] on icon at bounding box center [99, 298] width 15 height 15
click at [0, 0] on input "checkbox" at bounding box center [0, 0] width 0 height 0
click at [86, 341] on icon at bounding box center [84, 345] width 15 height 15
click at [0, 0] on input "checkbox" at bounding box center [0, 0] width 0 height 0
click at [1065, 57] on button "SAVE" at bounding box center [1056, 62] width 89 height 24
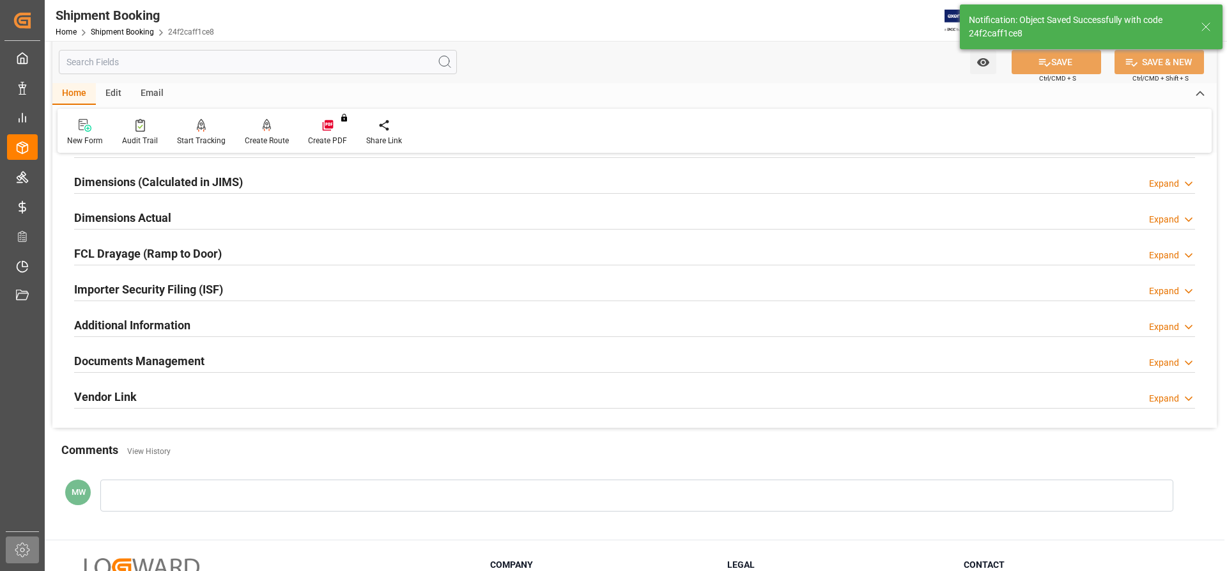
scroll to position [261, 0]
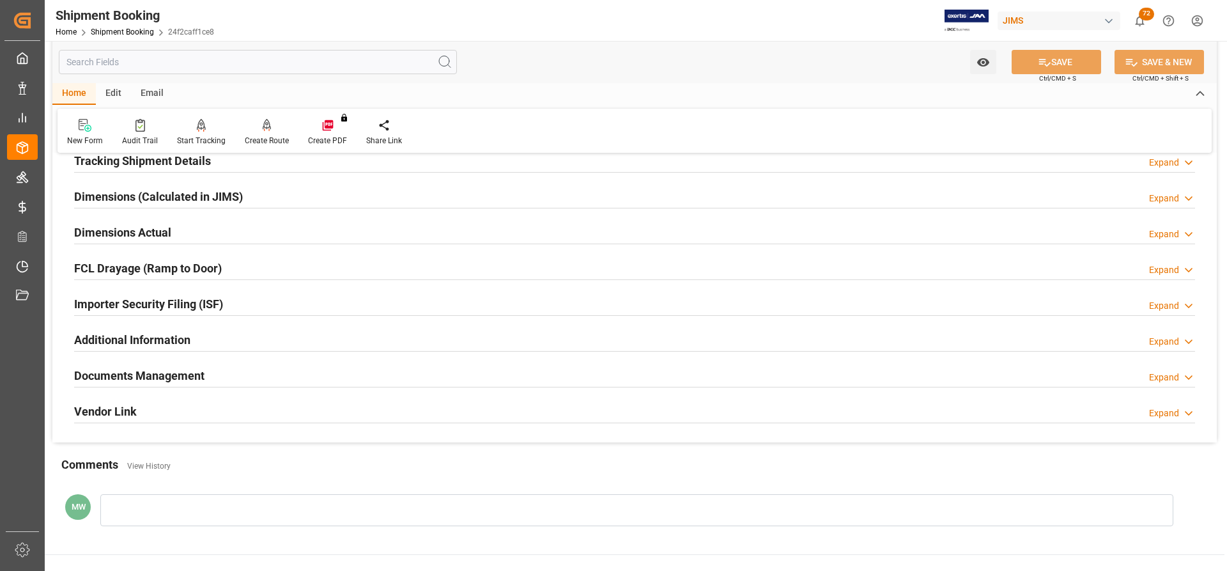
drag, startPoint x: 146, startPoint y: 376, endPoint x: 394, endPoint y: 377, distance: 248.0
click at [146, 376] on h2 "Documents Management" at bounding box center [139, 375] width 130 height 17
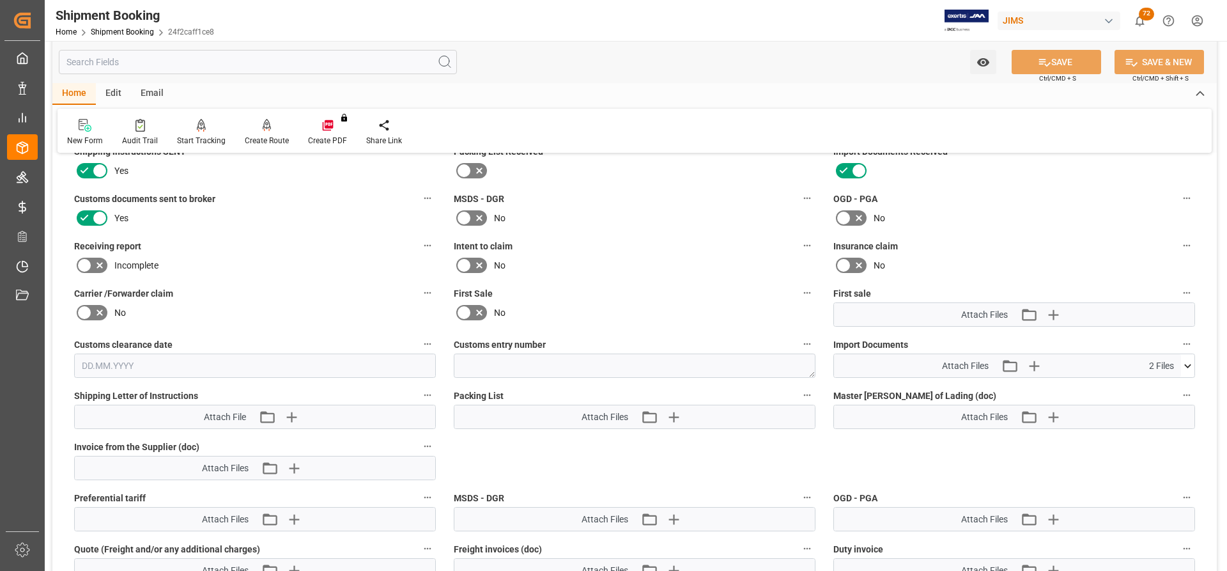
scroll to position [580, 0]
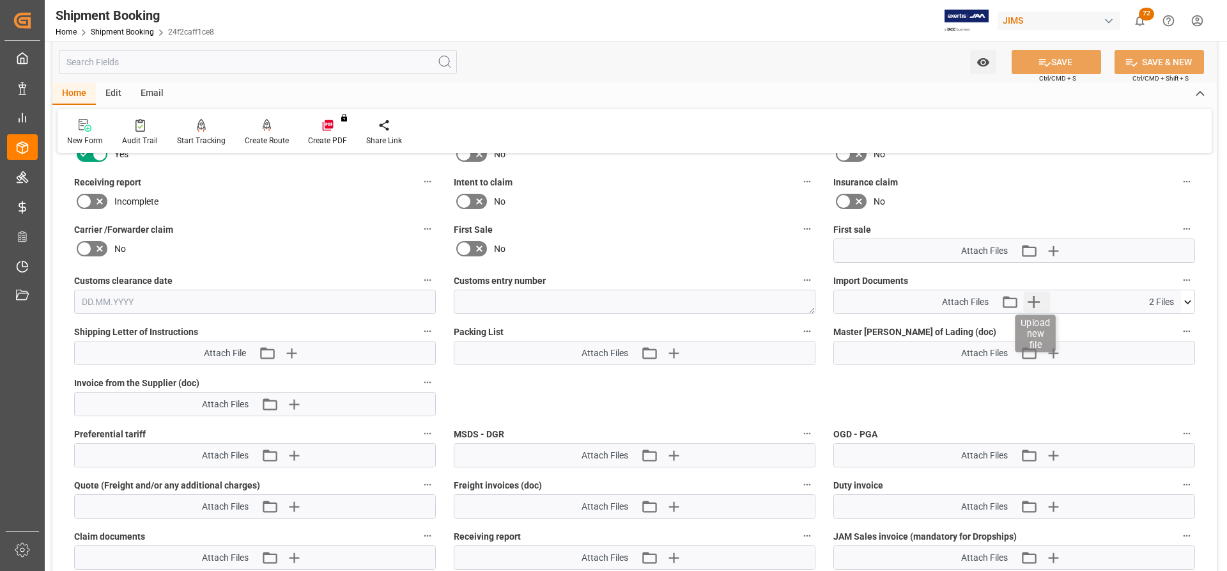
click at [1037, 304] on icon "button" at bounding box center [1033, 301] width 20 height 20
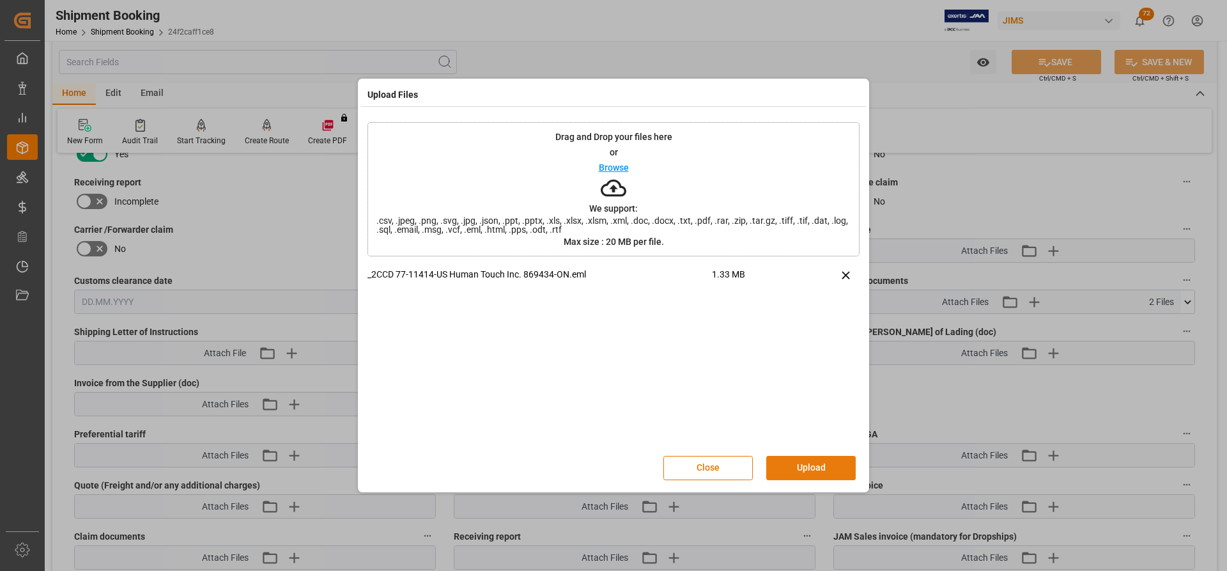
click at [801, 473] on button "Upload" at bounding box center [810, 468] width 89 height 24
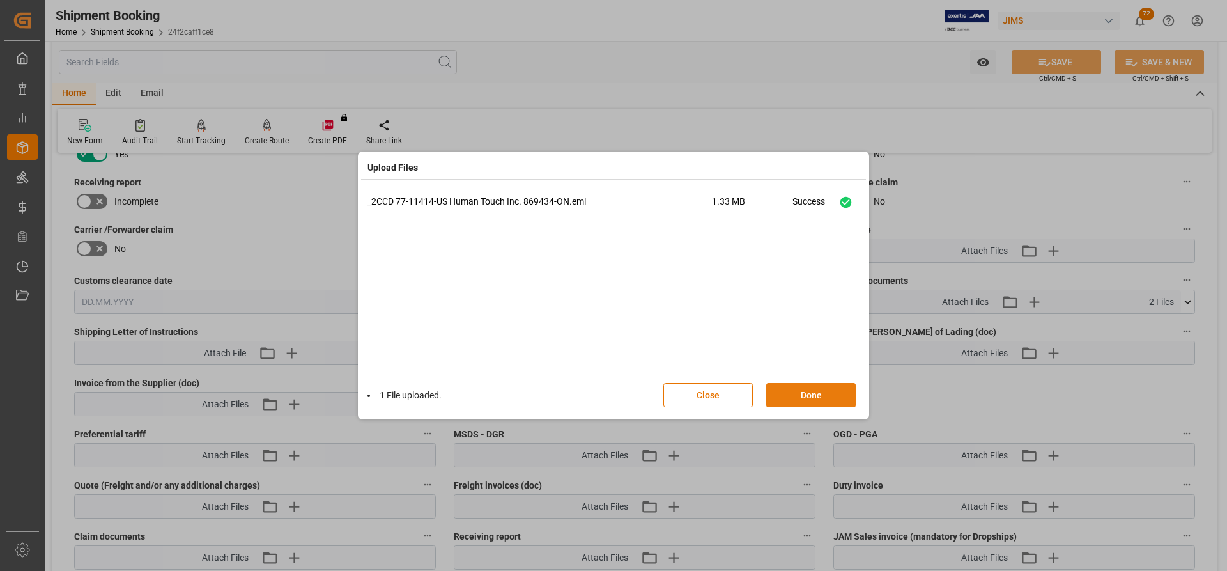
click at [827, 400] on button "Done" at bounding box center [810, 395] width 89 height 24
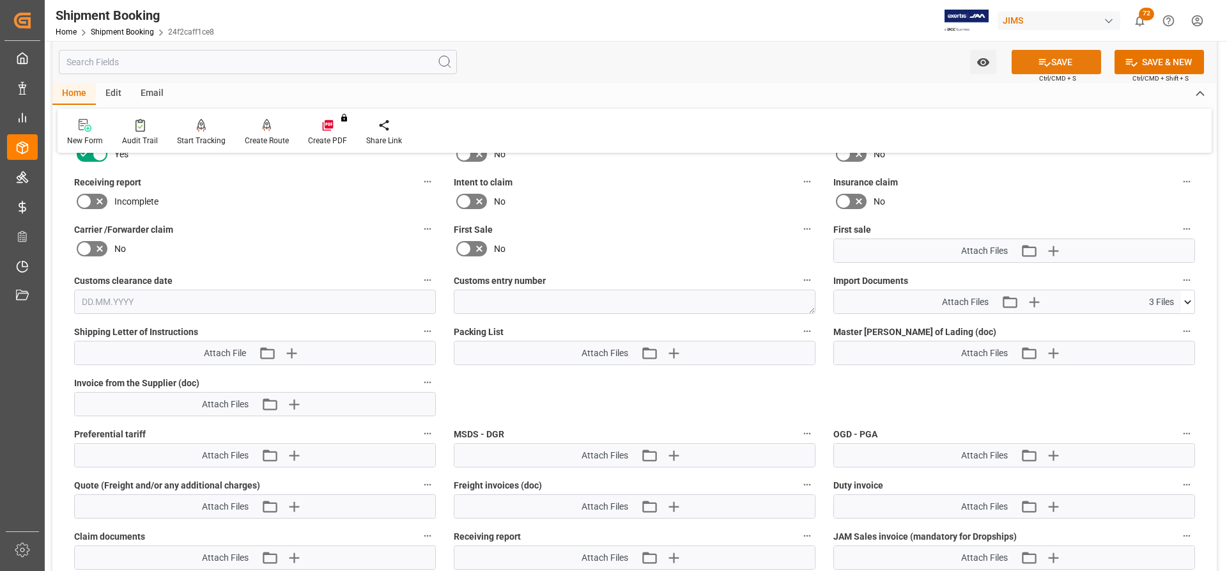
click at [1078, 64] on button "SAVE" at bounding box center [1056, 62] width 89 height 24
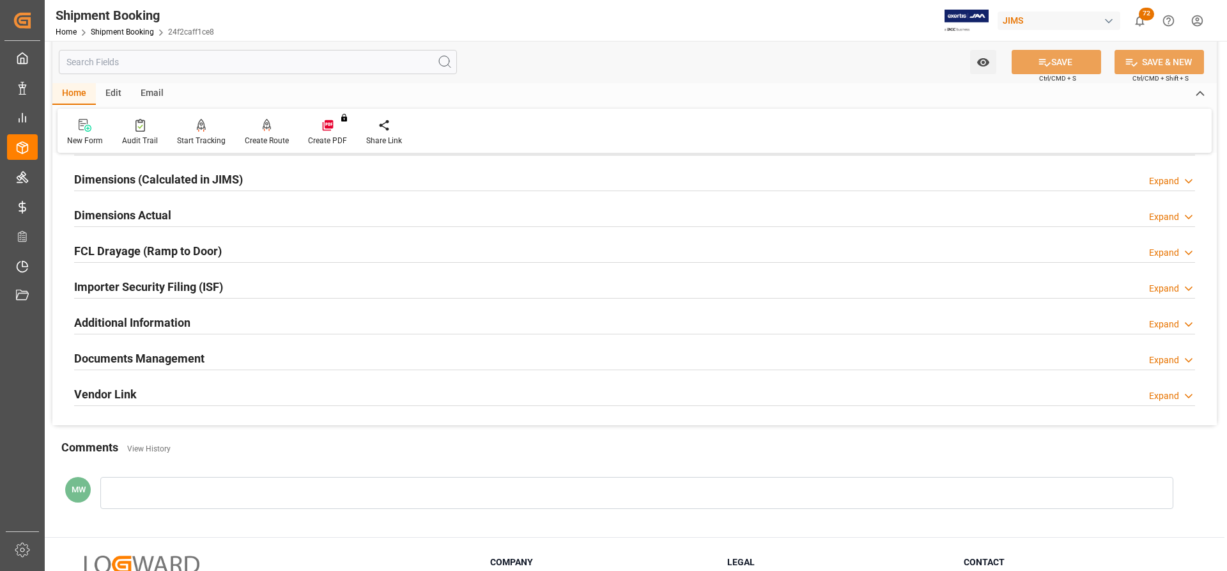
scroll to position [261, 0]
